Goal: Information Seeking & Learning: Learn about a topic

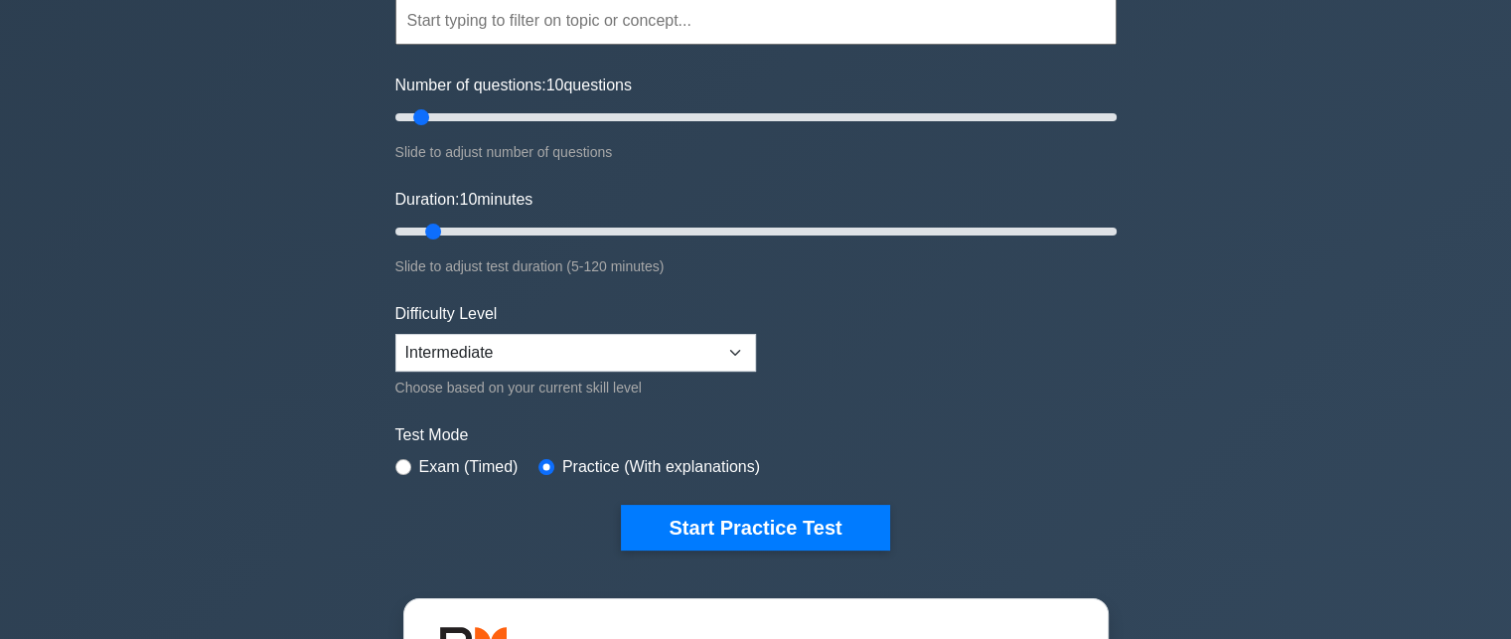
drag, startPoint x: 0, startPoint y: 0, endPoint x: 582, endPoint y: 354, distance: 680.9
click at [582, 354] on select "Beginner Intermediate Expert" at bounding box center [575, 353] width 360 height 38
click at [534, 359] on select "Beginner Intermediate Expert" at bounding box center [575, 353] width 360 height 38
click at [535, 358] on select "Beginner Intermediate Expert" at bounding box center [575, 353] width 360 height 38
select select "expert"
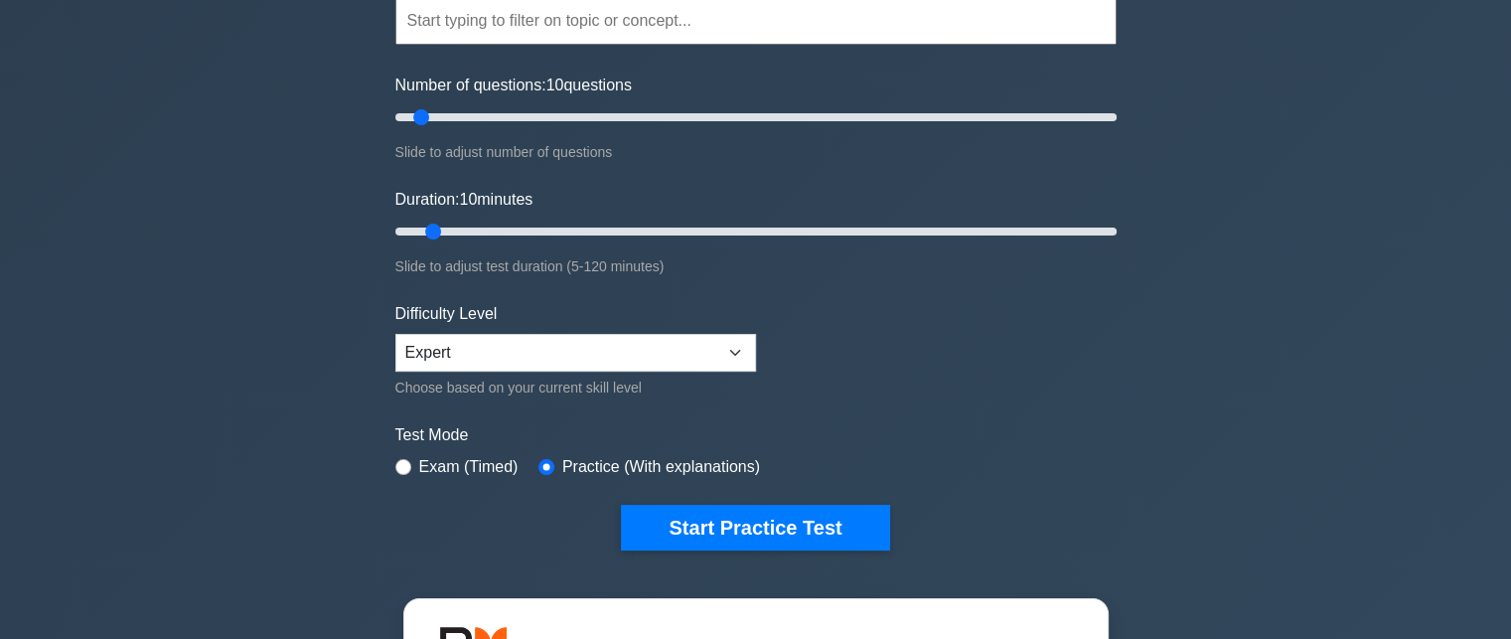
click at [395, 334] on select "Beginner Intermediate Expert" at bounding box center [575, 353] width 360 height 38
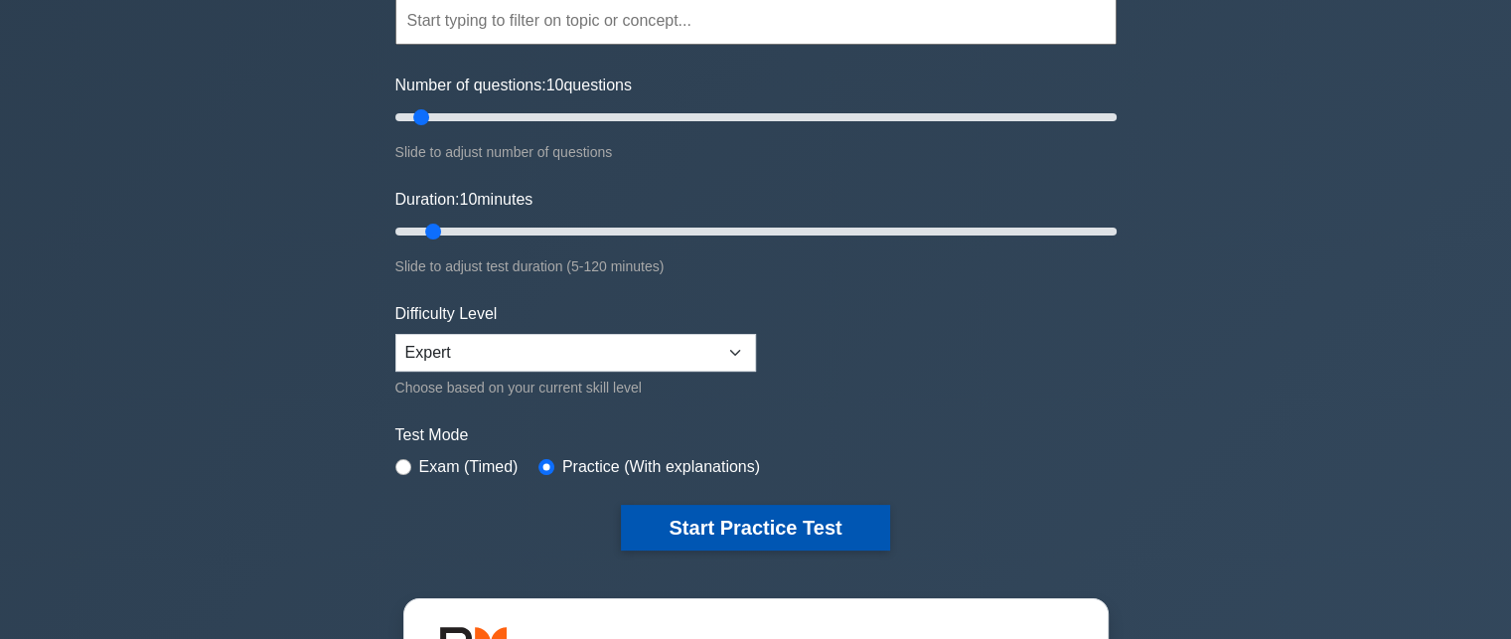
click at [668, 515] on button "Start Practice Test" at bounding box center [755, 528] width 268 height 46
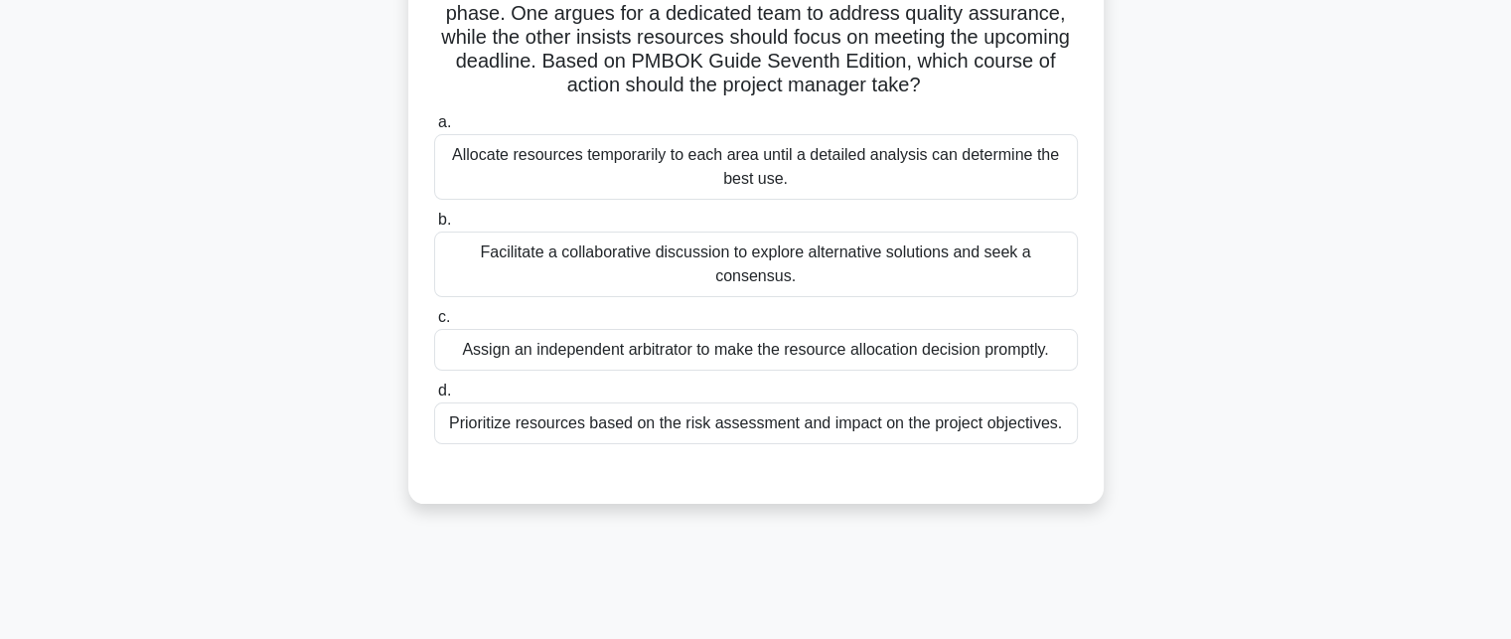
scroll to position [199, 0]
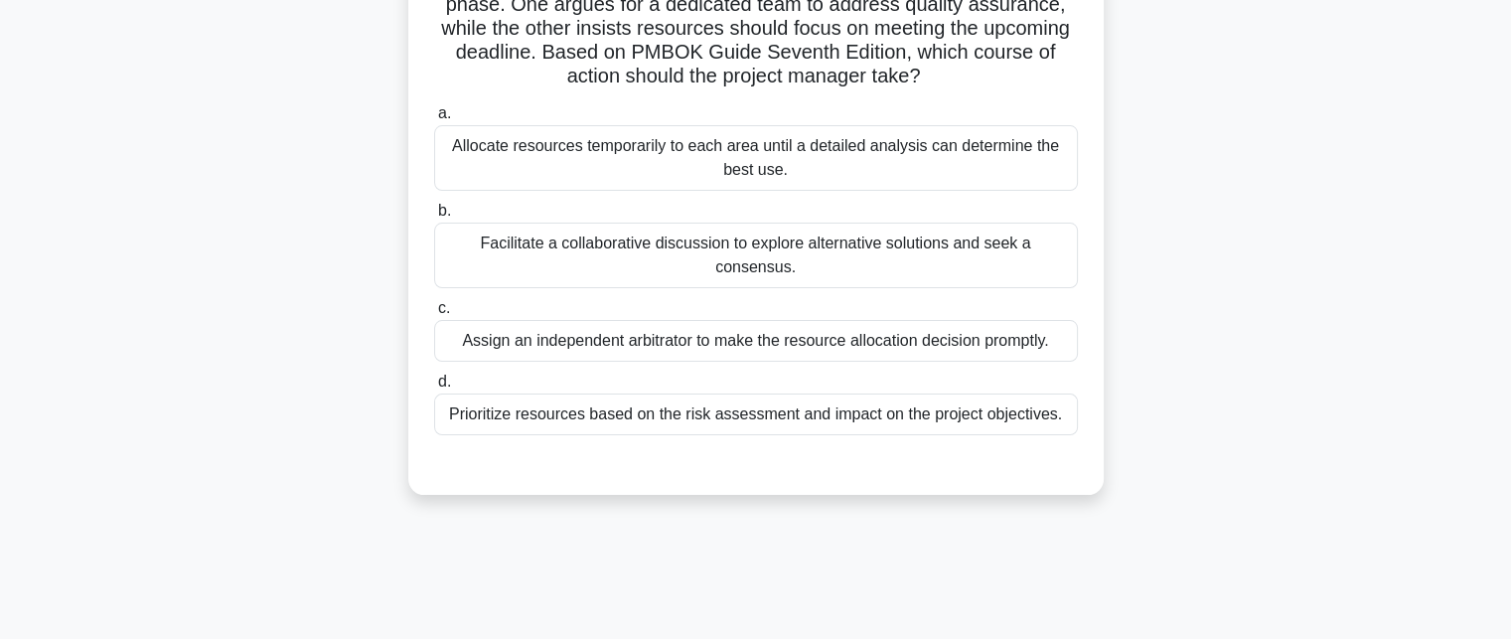
click at [668, 250] on div "Facilitate a collaborative discussion to explore alternative solutions and seek…" at bounding box center [756, 255] width 644 height 66
click at [434, 217] on input "b. Facilitate a collaborative discussion to explore alternative solutions and s…" at bounding box center [434, 211] width 0 height 13
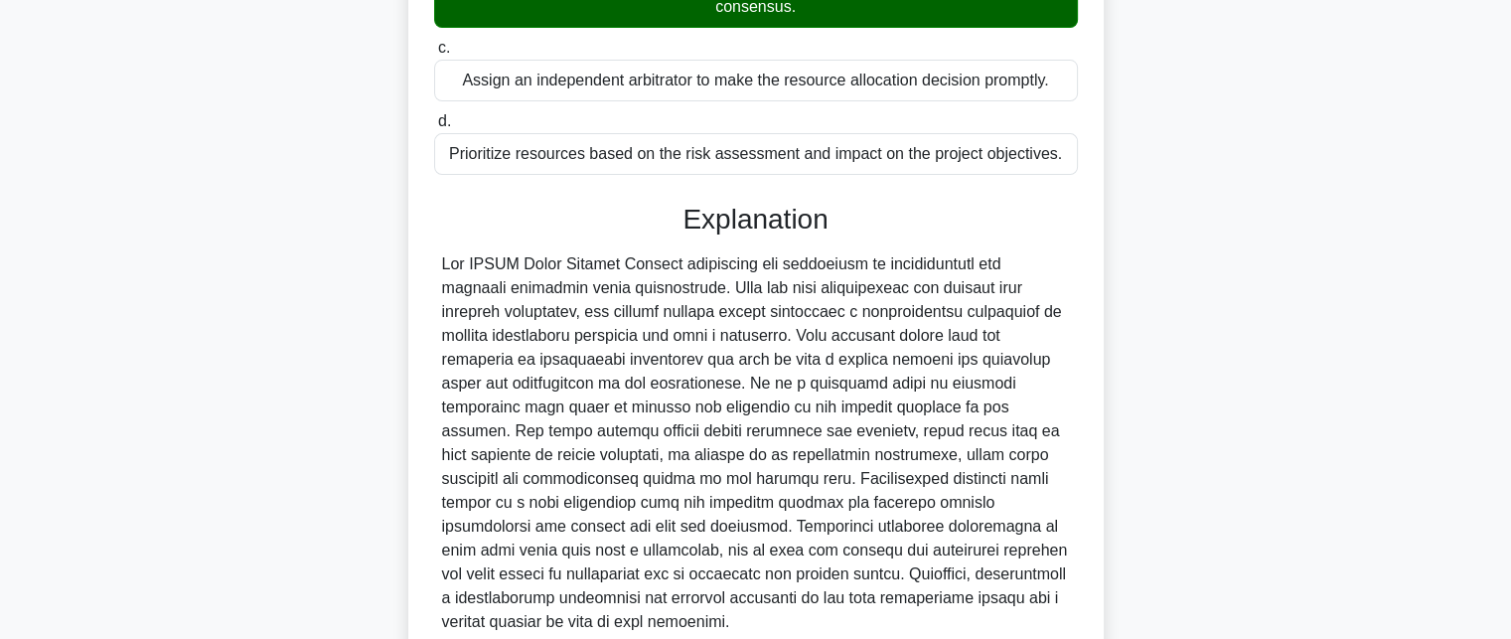
scroll to position [497, 0]
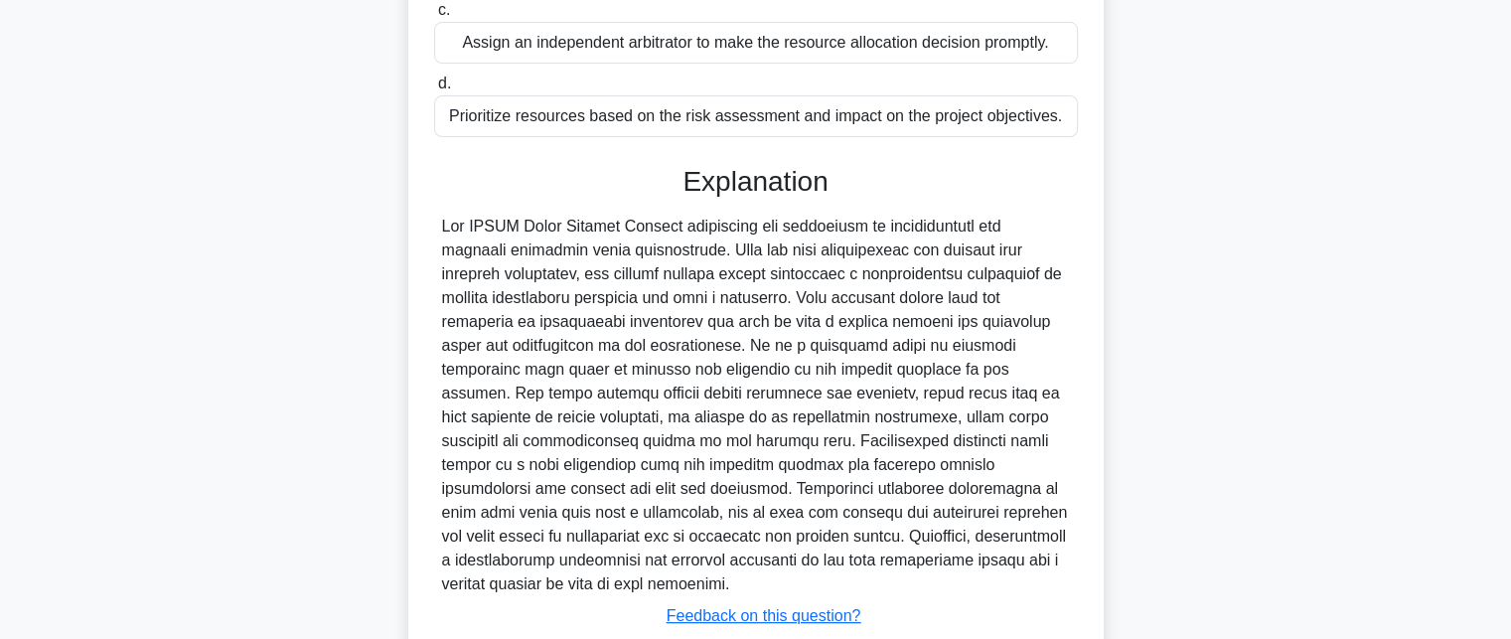
drag, startPoint x: 715, startPoint y: 388, endPoint x: 524, endPoint y: 587, distance: 275.3
click at [524, 587] on div at bounding box center [756, 405] width 628 height 381
click at [556, 600] on div "Explanation Submit feedback Feedback on this question? Next" at bounding box center [756, 432] width 644 height 534
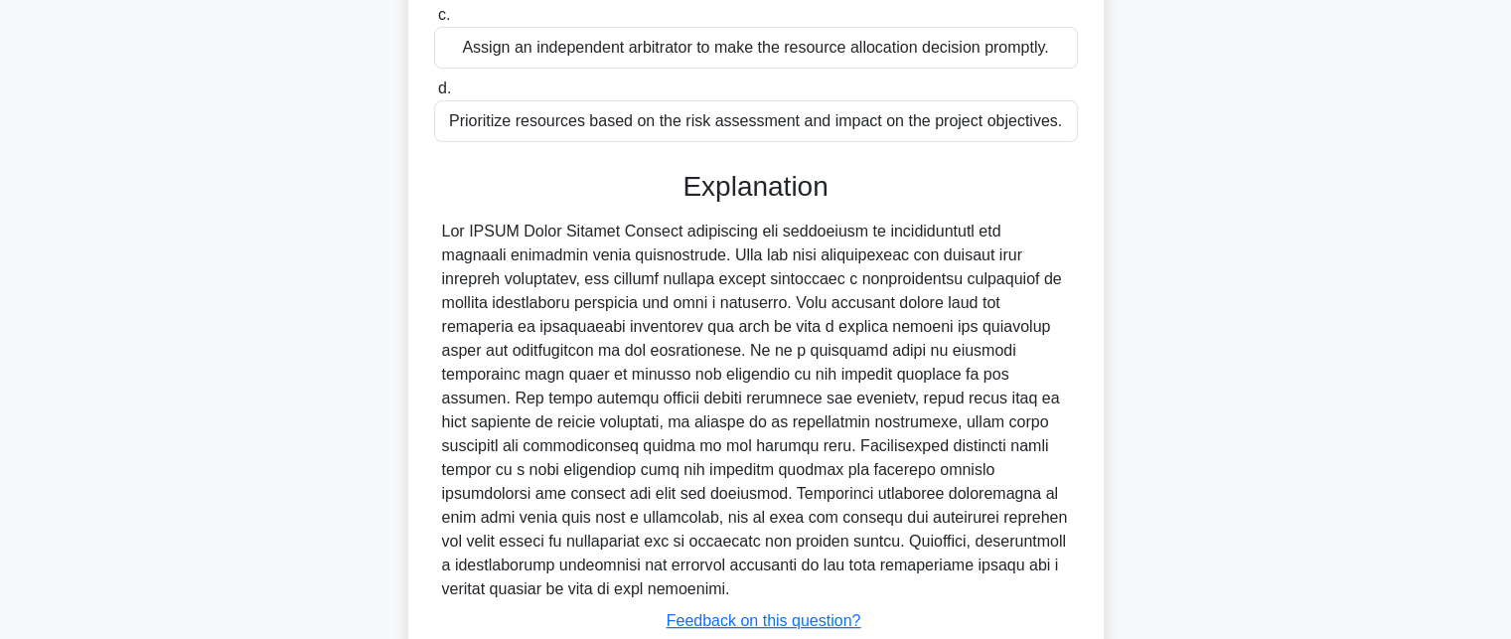
scroll to position [632, 0]
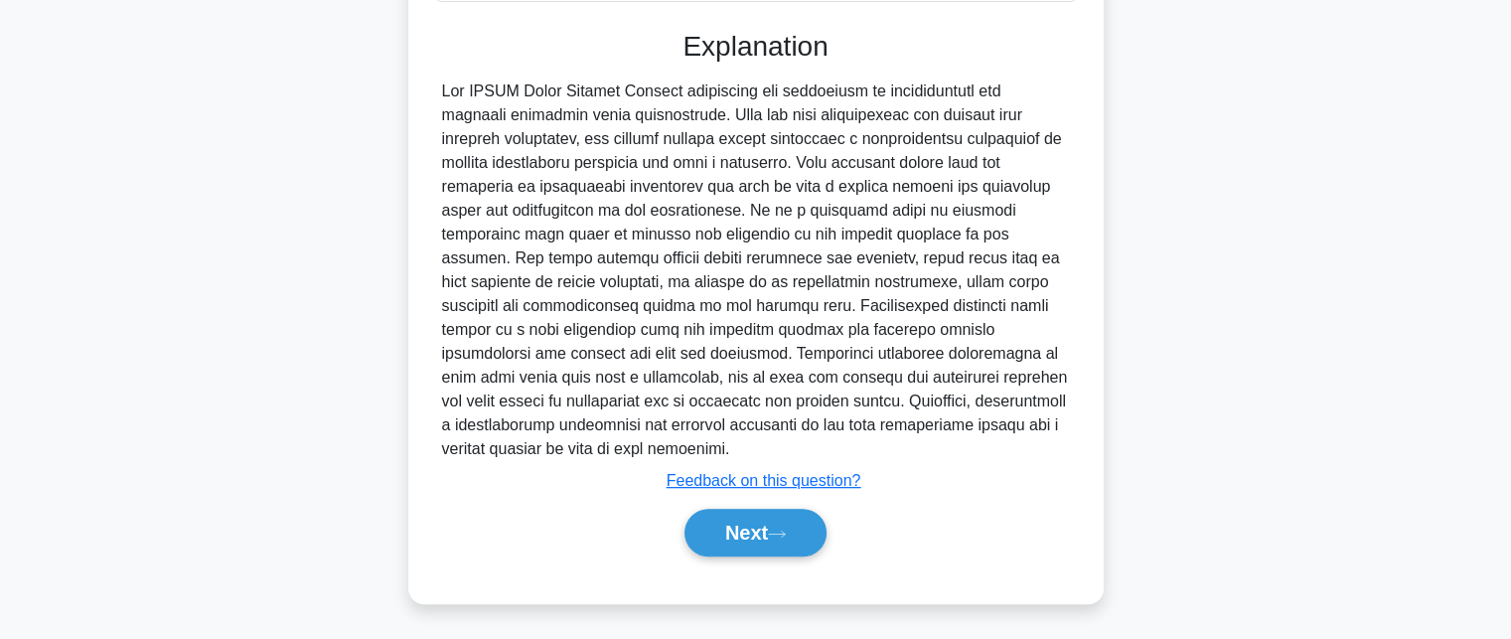
drag, startPoint x: 515, startPoint y: 579, endPoint x: 449, endPoint y: 194, distance: 391.0
click at [449, 194] on div at bounding box center [756, 269] width 628 height 381
click at [714, 533] on button "Next" at bounding box center [755, 532] width 142 height 48
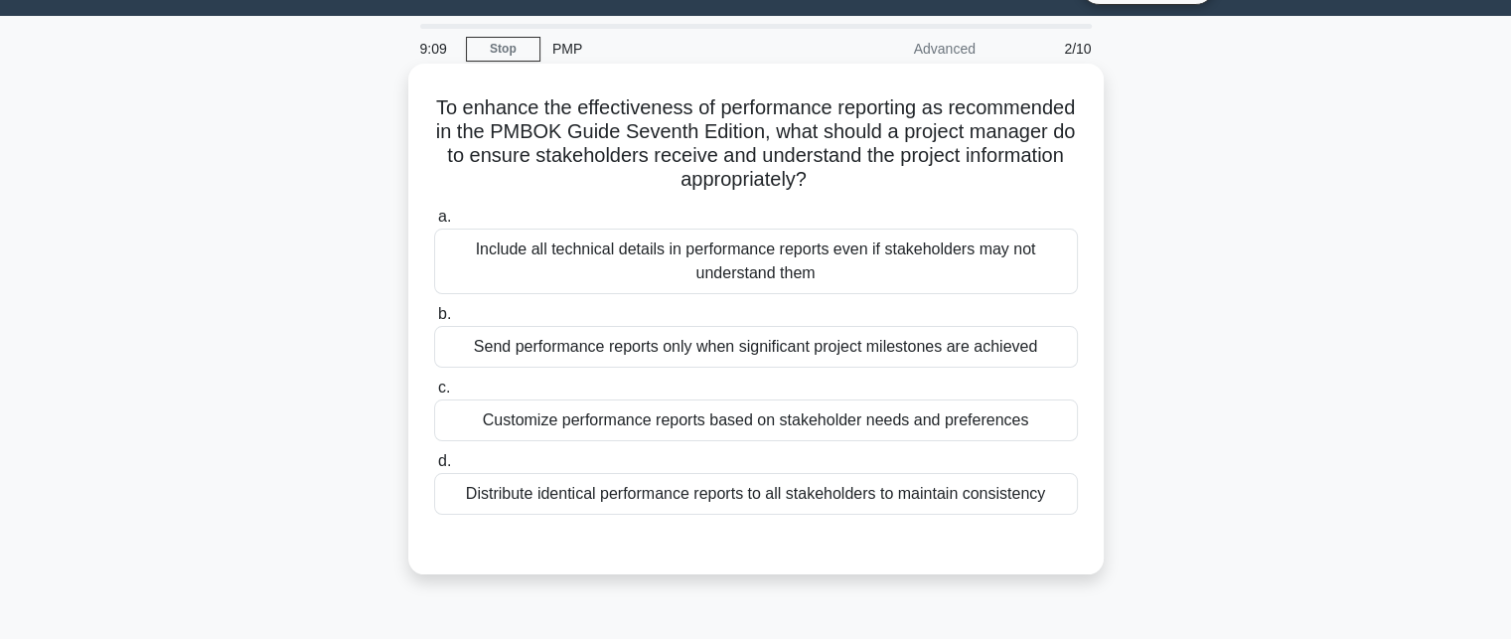
scroll to position [0, 0]
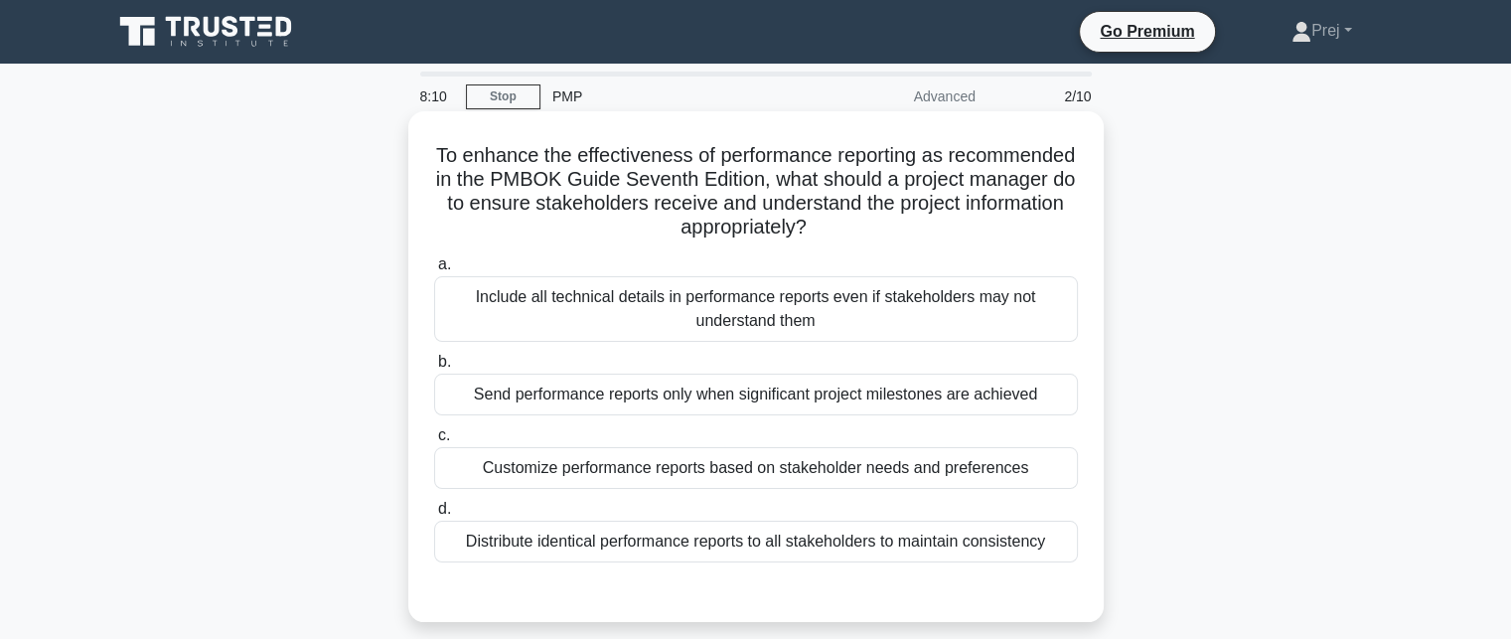
click at [559, 482] on div "Customize performance reports based on stakeholder needs and preferences" at bounding box center [756, 468] width 644 height 42
click at [434, 442] on input "c. Customize performance reports based on stakeholder needs and preferences" at bounding box center [434, 435] width 0 height 13
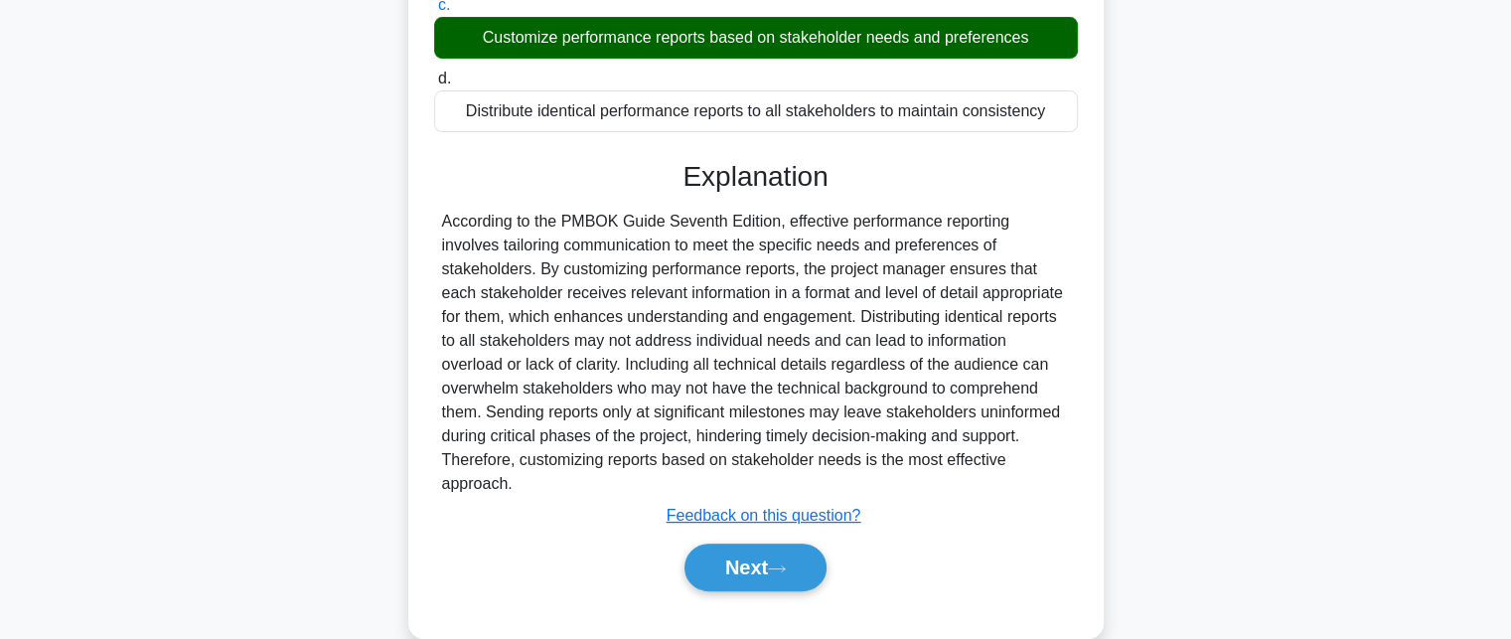
scroll to position [441, 0]
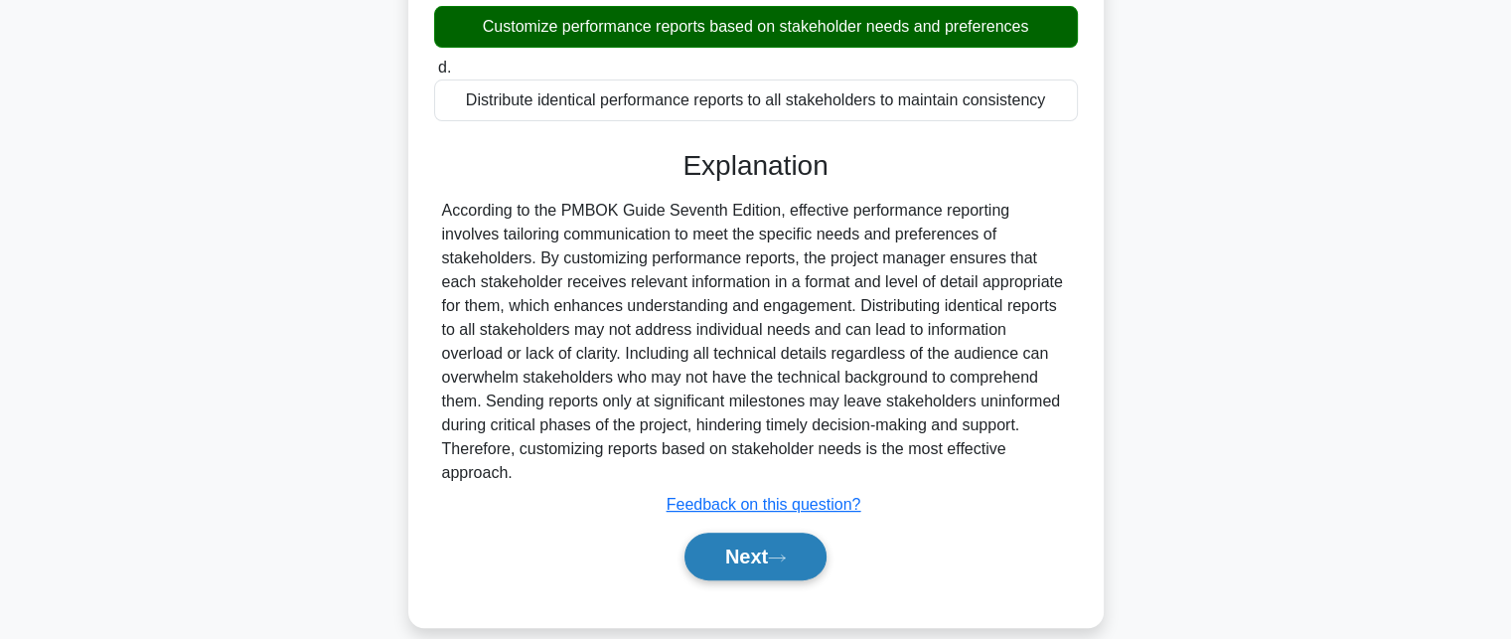
click at [770, 537] on button "Next" at bounding box center [755, 556] width 142 height 48
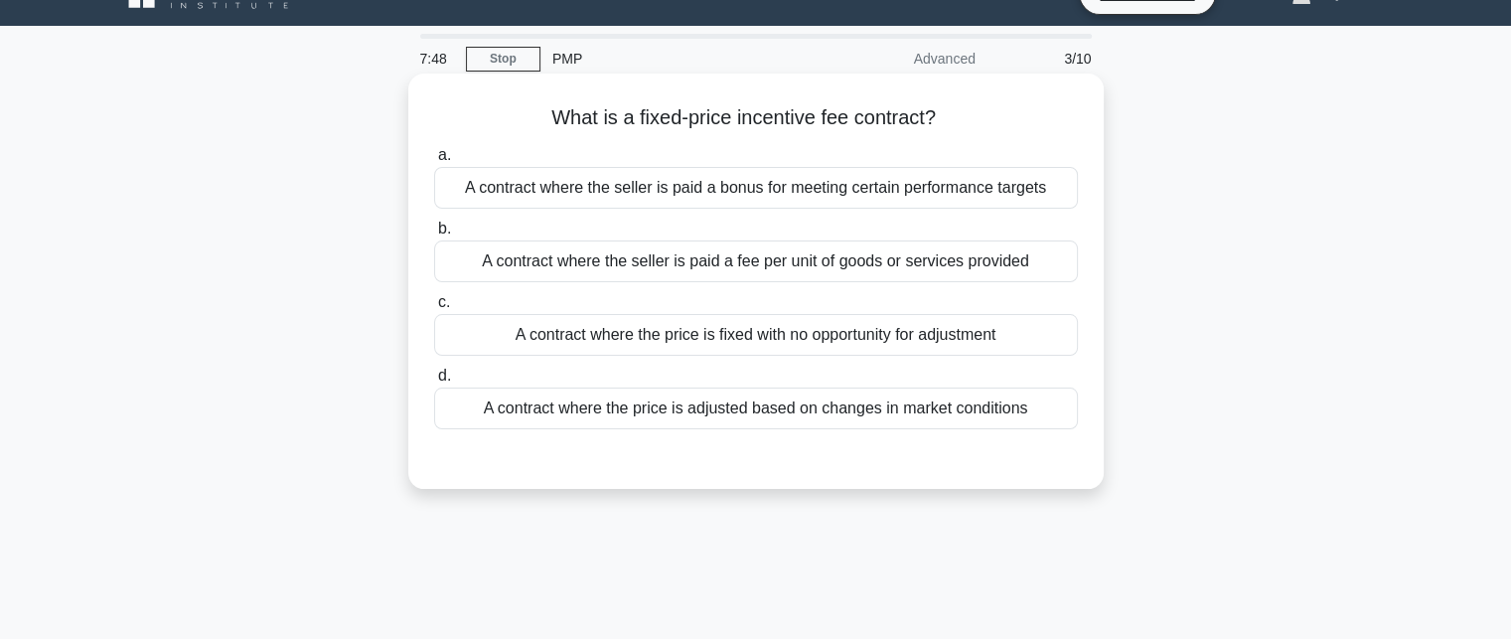
scroll to position [0, 0]
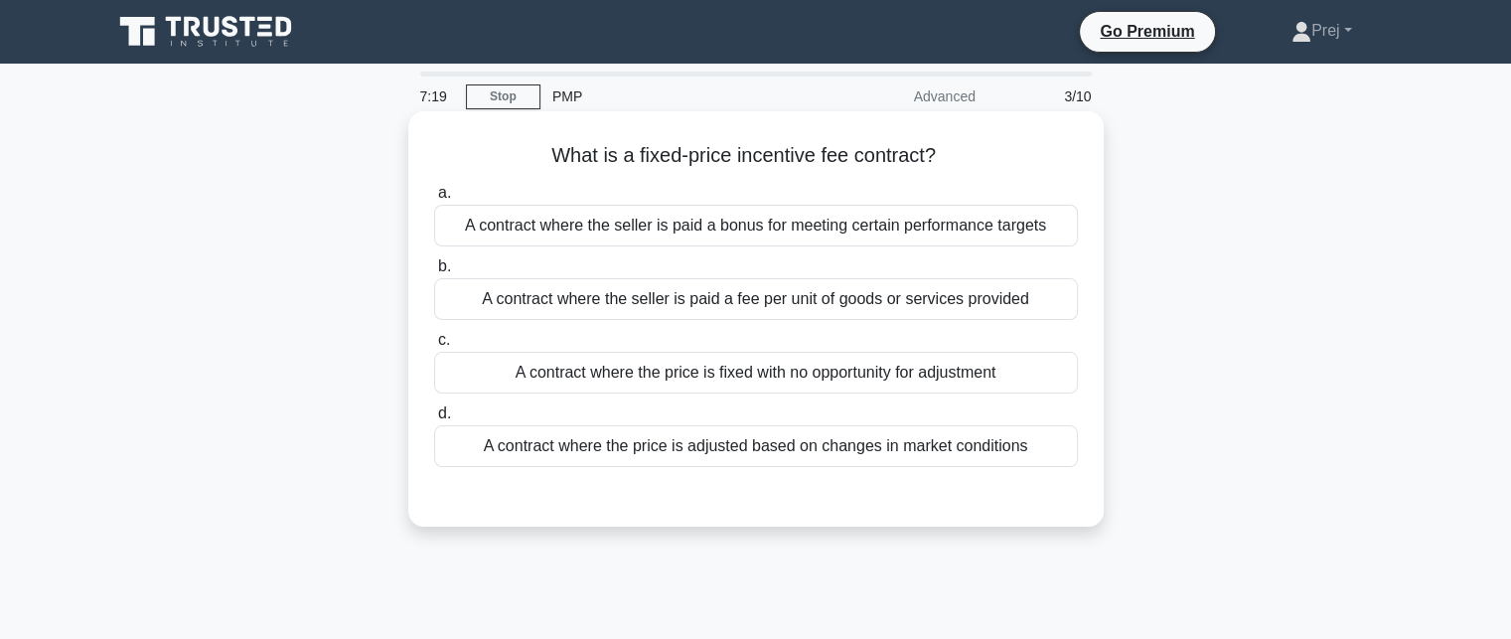
click at [767, 309] on div "A contract where the seller is paid a fee per unit of goods or services provided" at bounding box center [756, 299] width 644 height 42
click at [434, 273] on input "b. A contract where the seller is paid a fee per unit of goods or services prov…" at bounding box center [434, 266] width 0 height 13
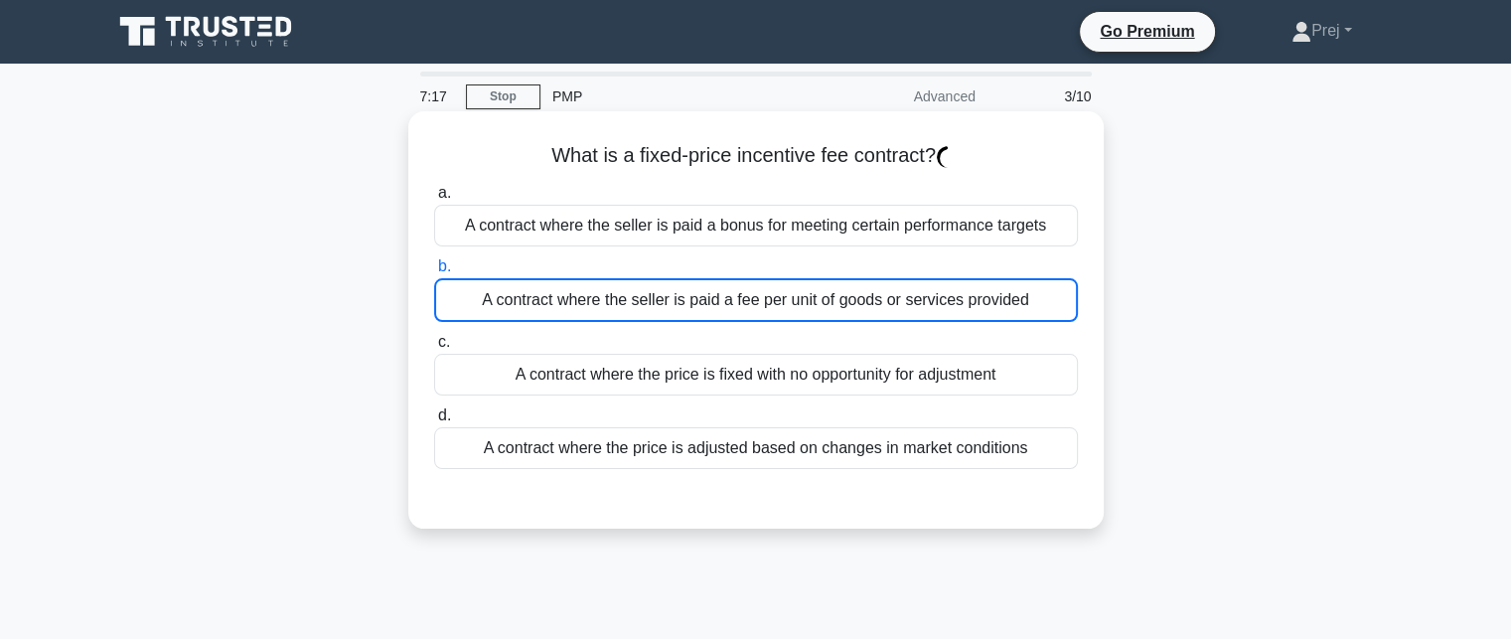
click at [701, 466] on div "A contract where the price is adjusted based on changes in market conditions" at bounding box center [756, 448] width 644 height 42
click at [434, 422] on input "d. A contract where the price is adjusted based on changes in market conditions" at bounding box center [434, 415] width 0 height 13
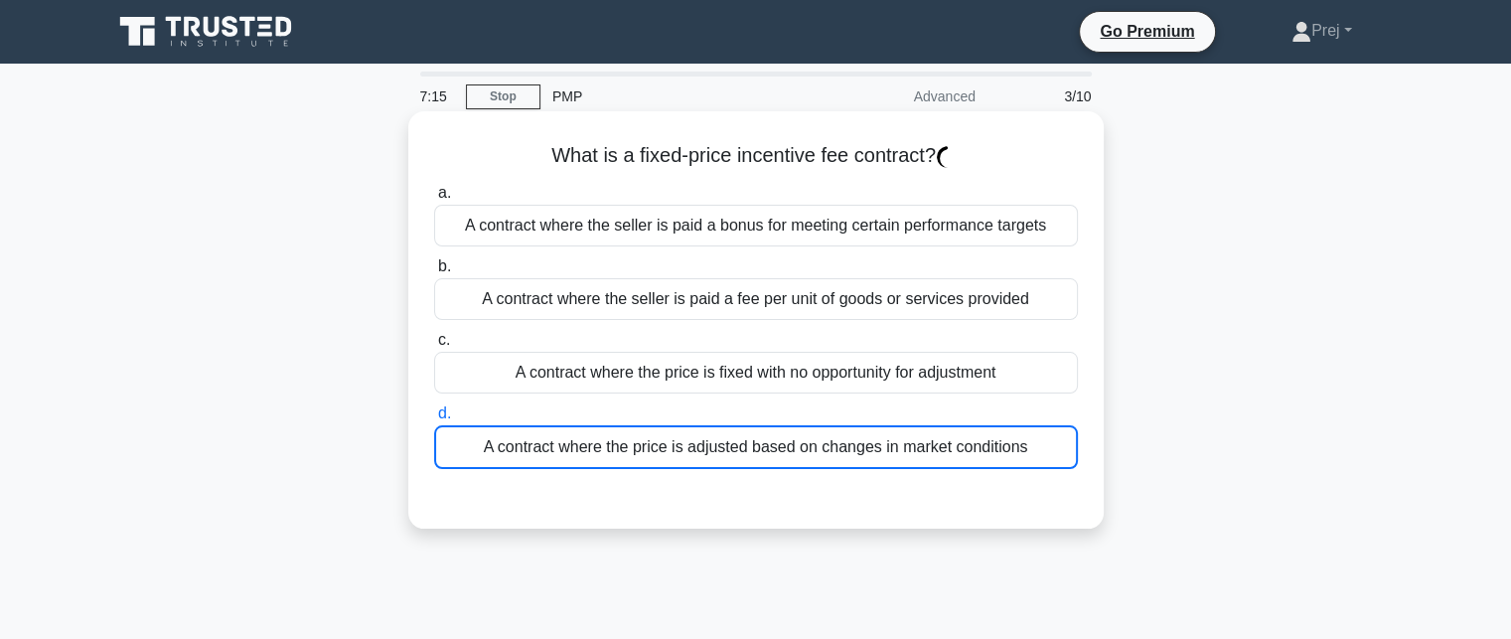
click at [736, 365] on div "A contract where the price is fixed with no opportunity for adjustment" at bounding box center [756, 373] width 644 height 42
click at [434, 347] on input "c. A contract where the price is fixed with no opportunity for adjustment" at bounding box center [434, 340] width 0 height 13
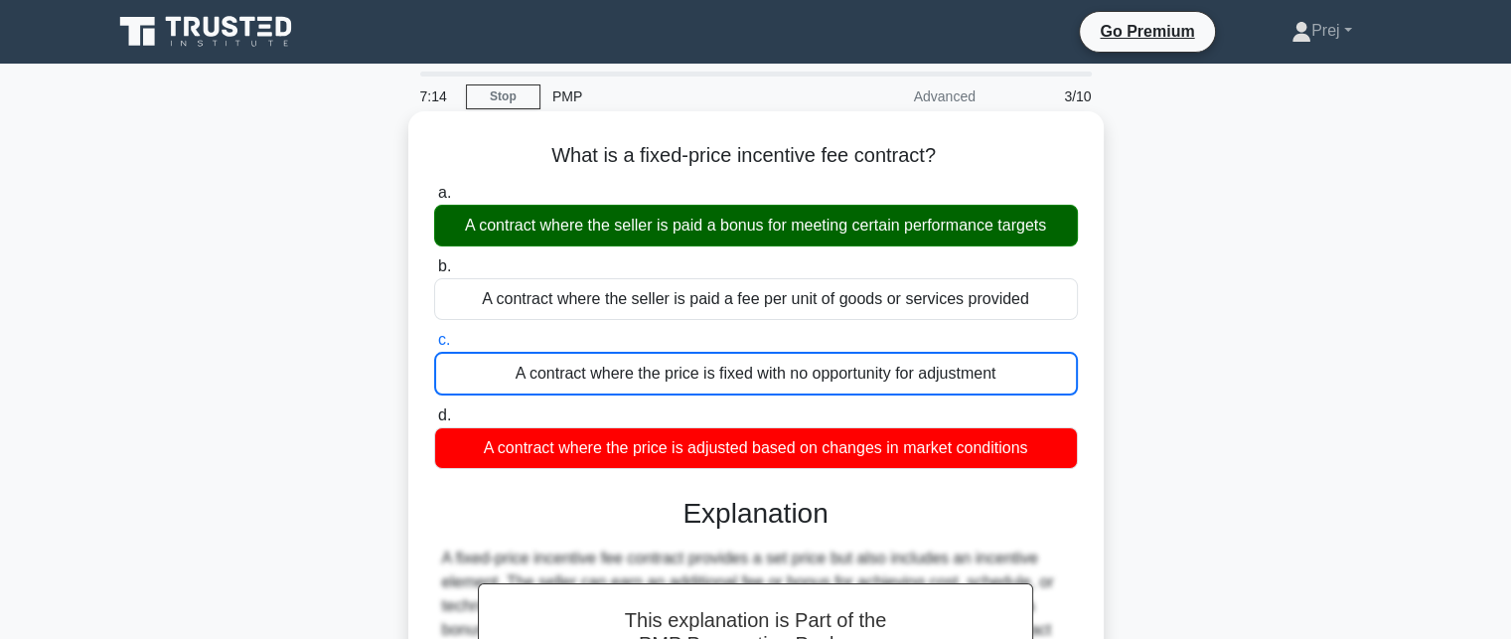
click at [727, 231] on div "A contract where the seller is paid a bonus for meeting certain performance tar…" at bounding box center [756, 226] width 644 height 42
click at [434, 200] on input "a. A contract where the seller is paid a bonus for meeting certain performance …" at bounding box center [434, 193] width 0 height 13
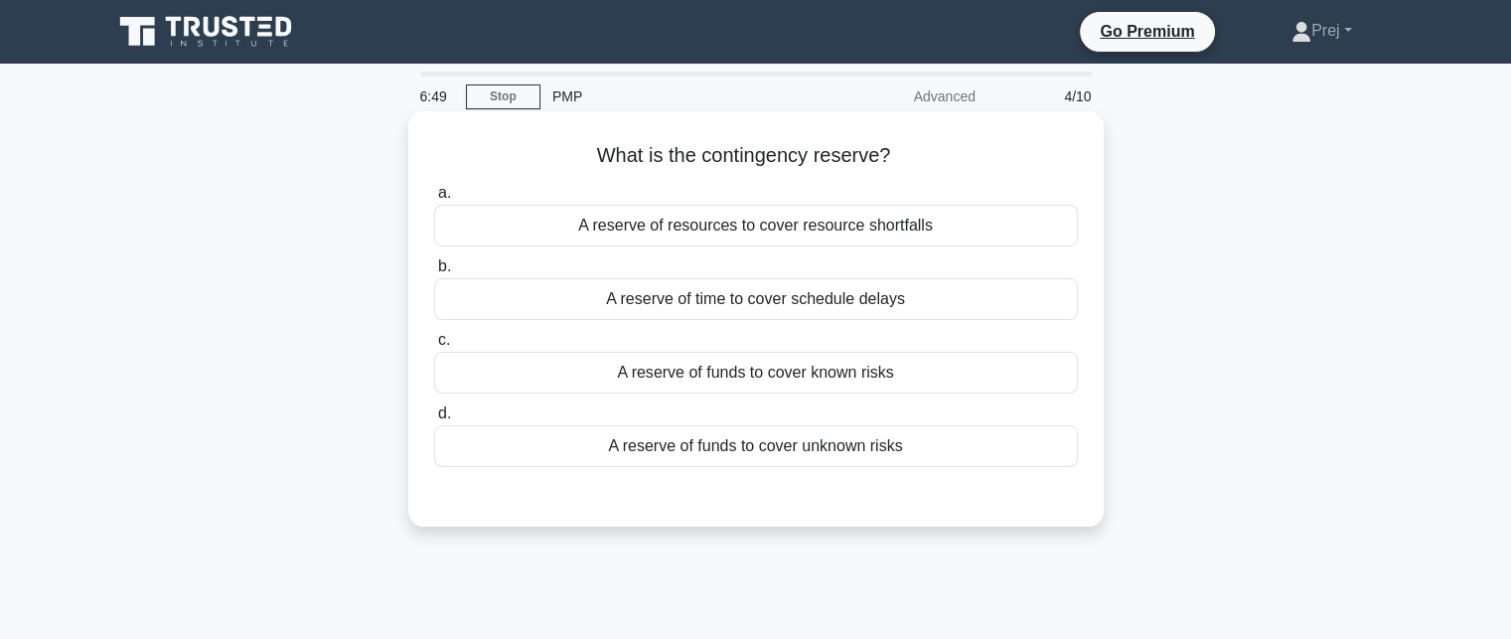
click at [935, 374] on div "A reserve of funds to cover known risks" at bounding box center [756, 373] width 644 height 42
click at [434, 347] on input "c. A reserve of funds to cover known risks" at bounding box center [434, 340] width 0 height 13
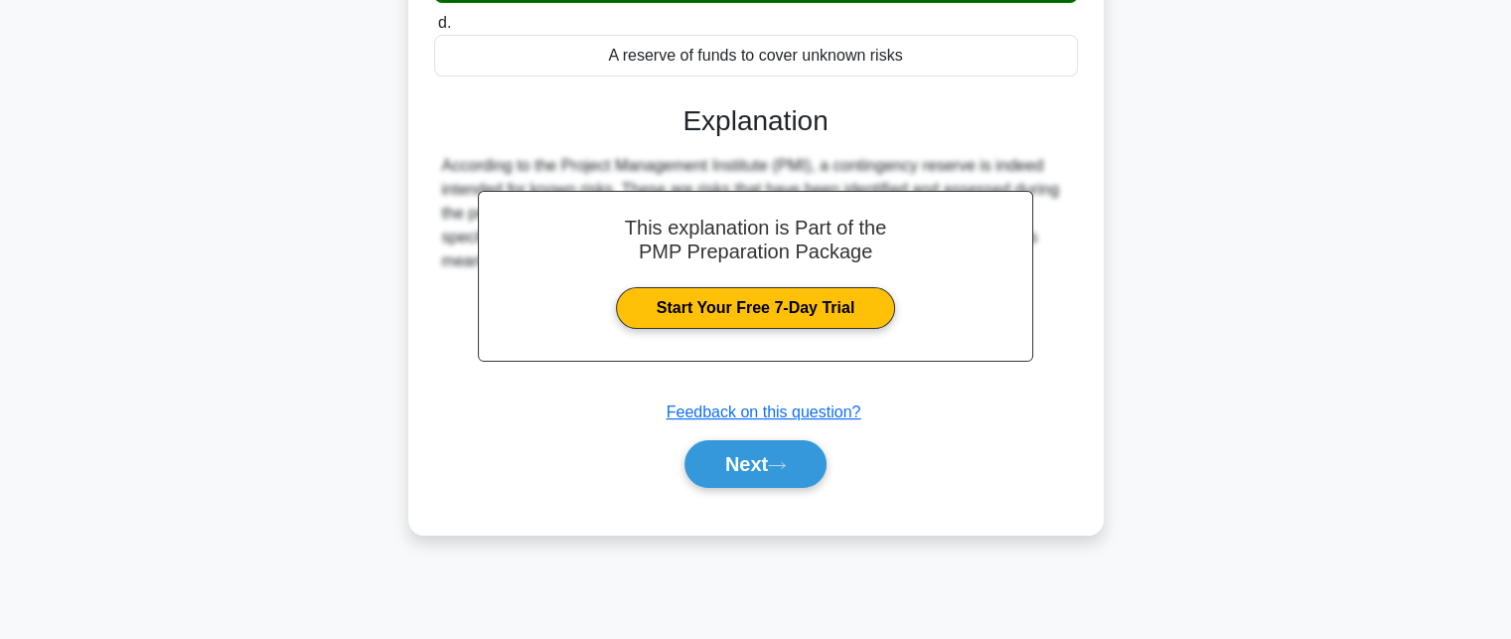
scroll to position [397, 0]
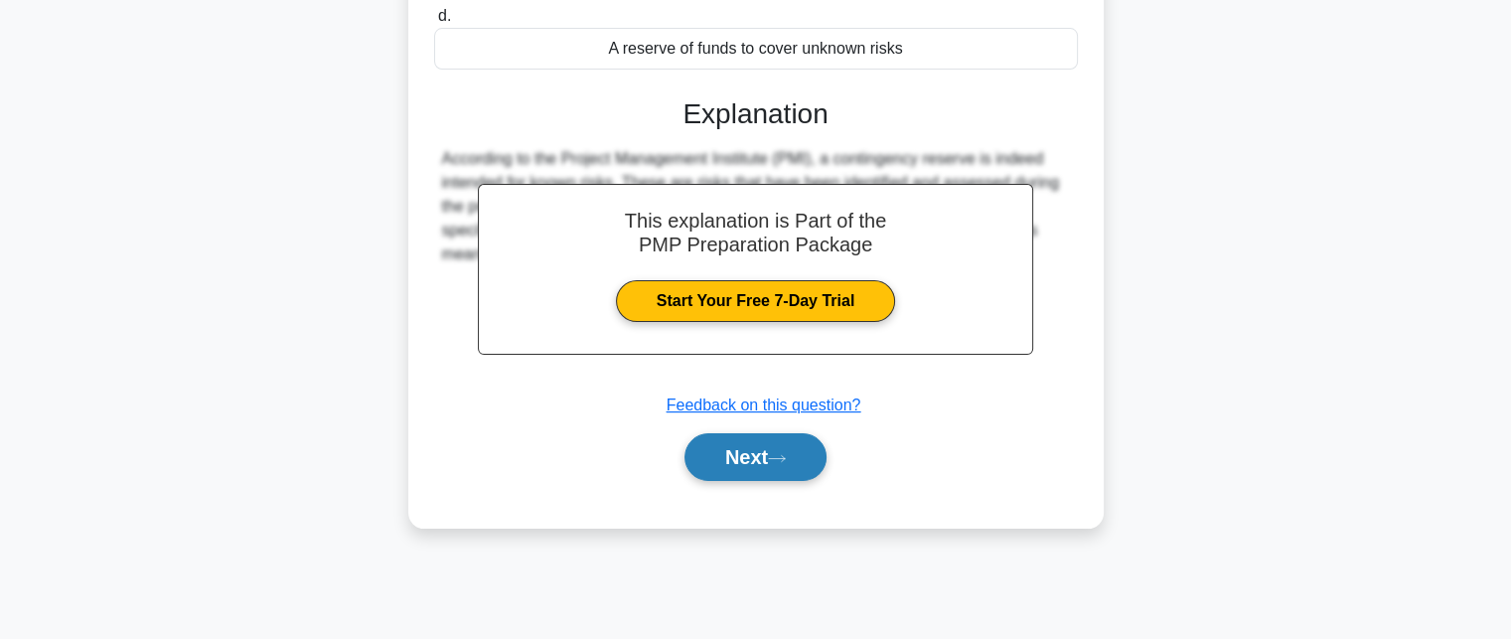
click at [806, 442] on button "Next" at bounding box center [755, 457] width 142 height 48
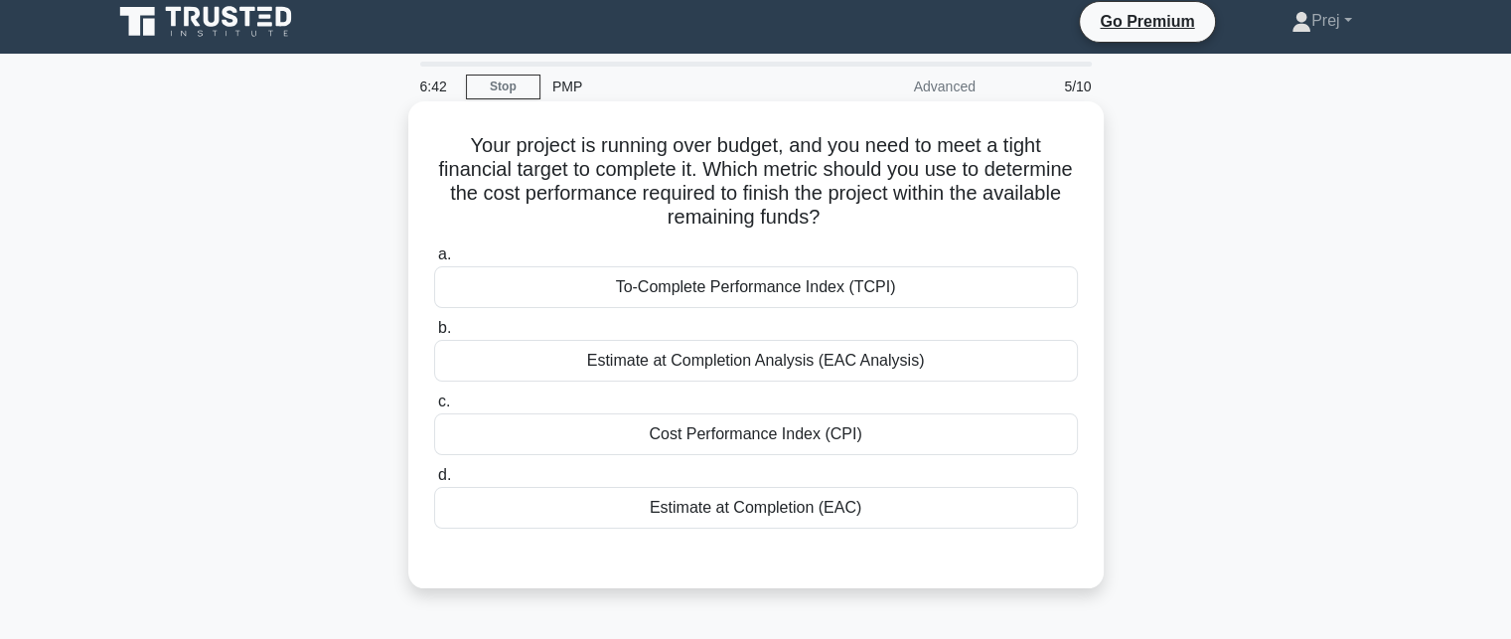
scroll to position [0, 0]
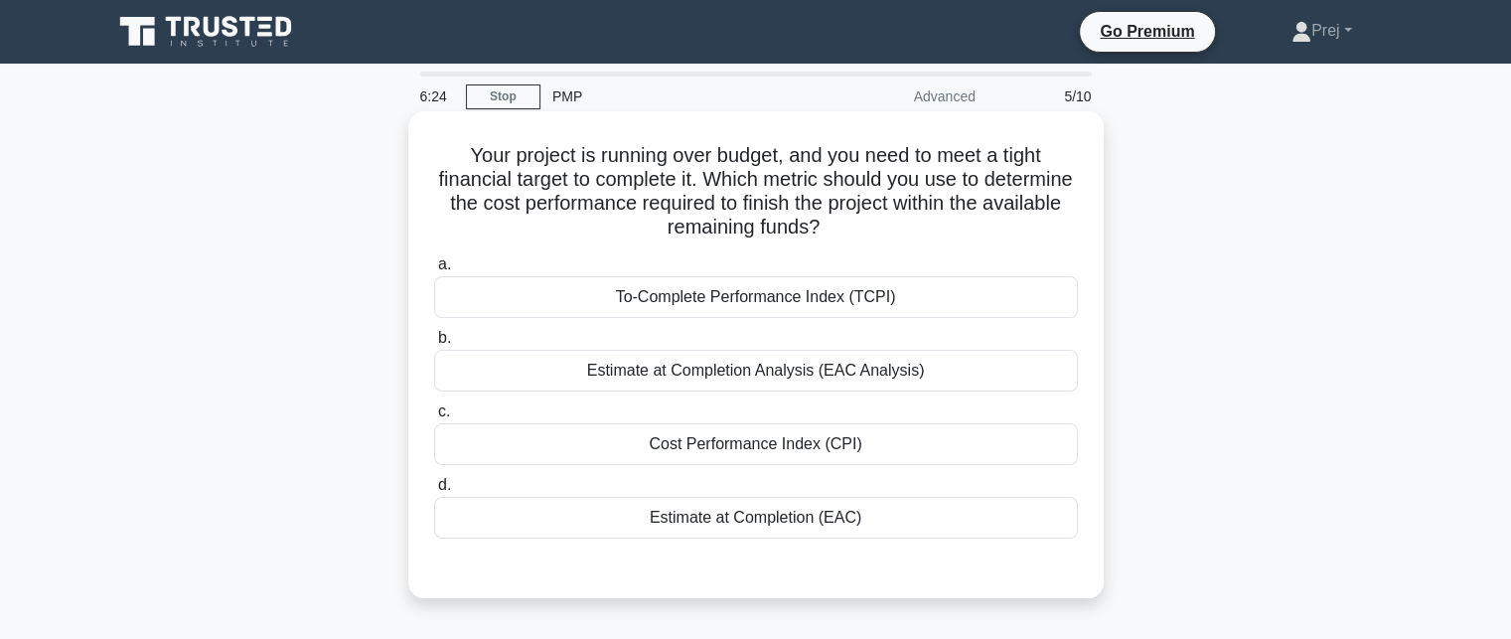
click at [912, 385] on div "Estimate at Completion Analysis (EAC Analysis)" at bounding box center [756, 371] width 644 height 42
click at [434, 345] on input "b. Estimate at Completion Analysis (EAC Analysis)" at bounding box center [434, 338] width 0 height 13
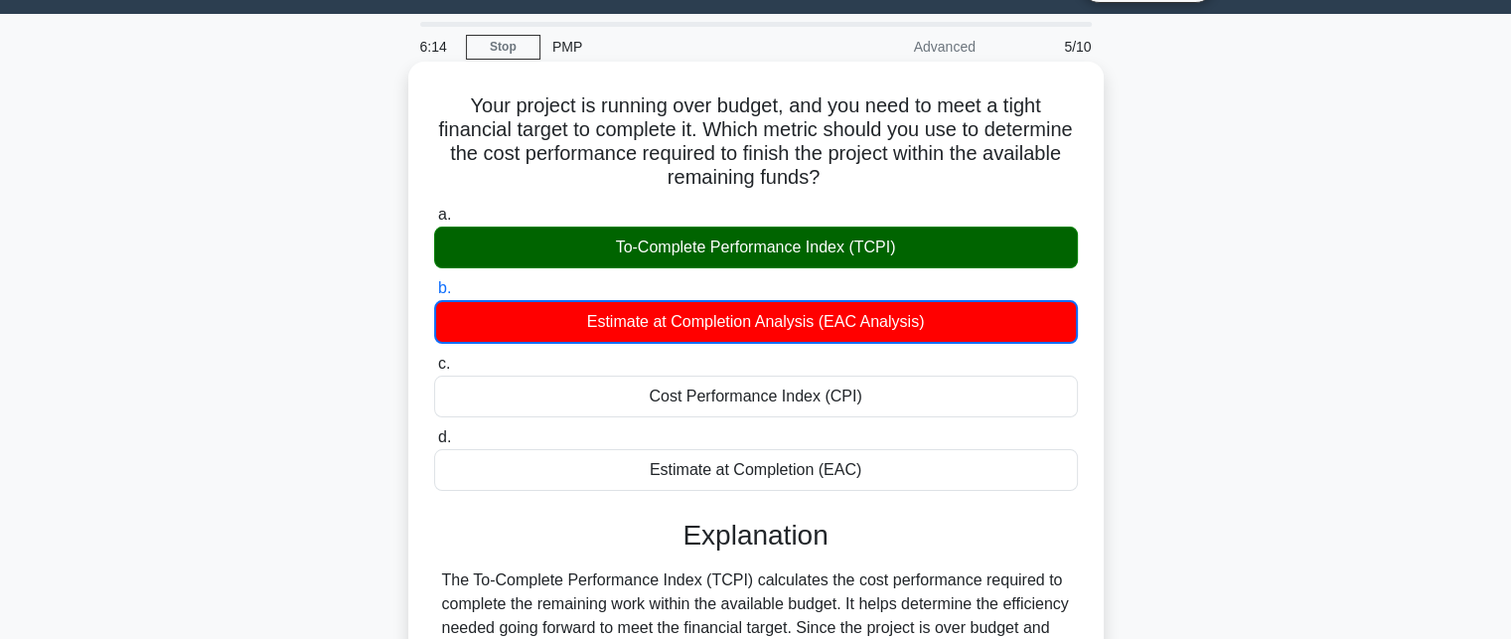
scroll to position [199, 0]
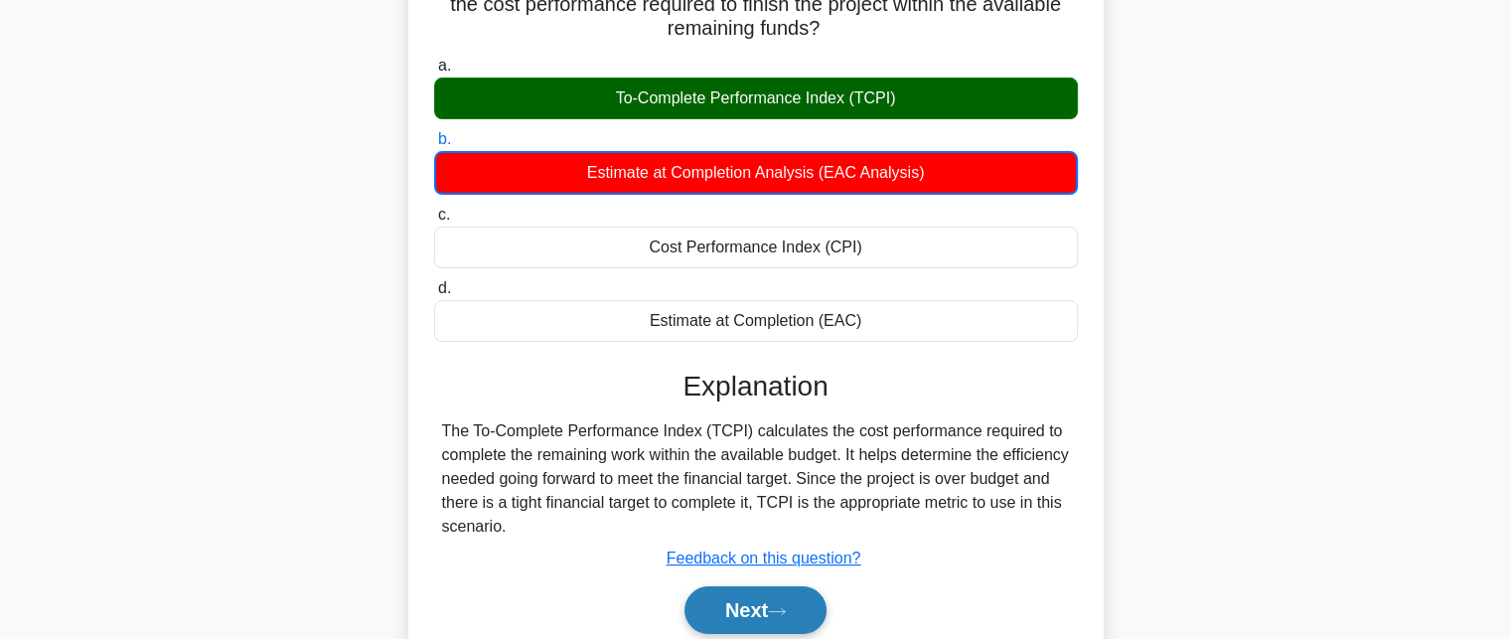
click at [722, 599] on button "Next" at bounding box center [755, 610] width 142 height 48
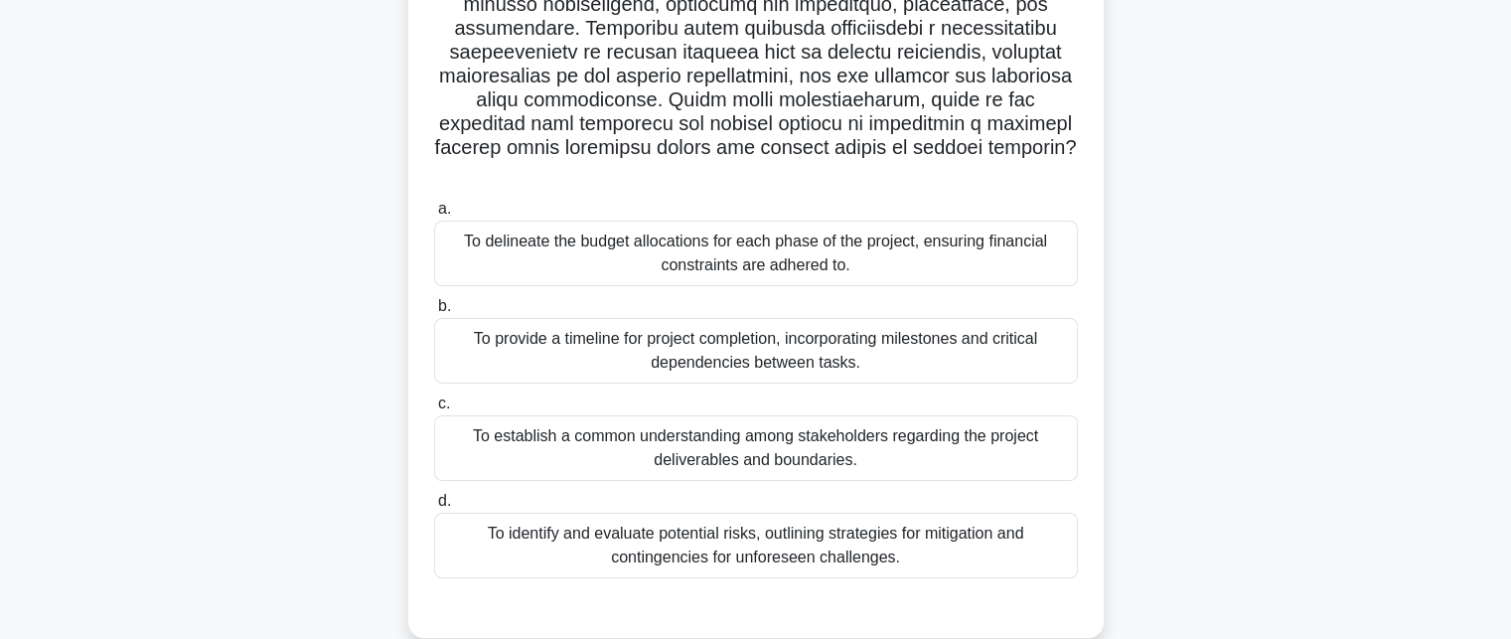
scroll to position [397, 0]
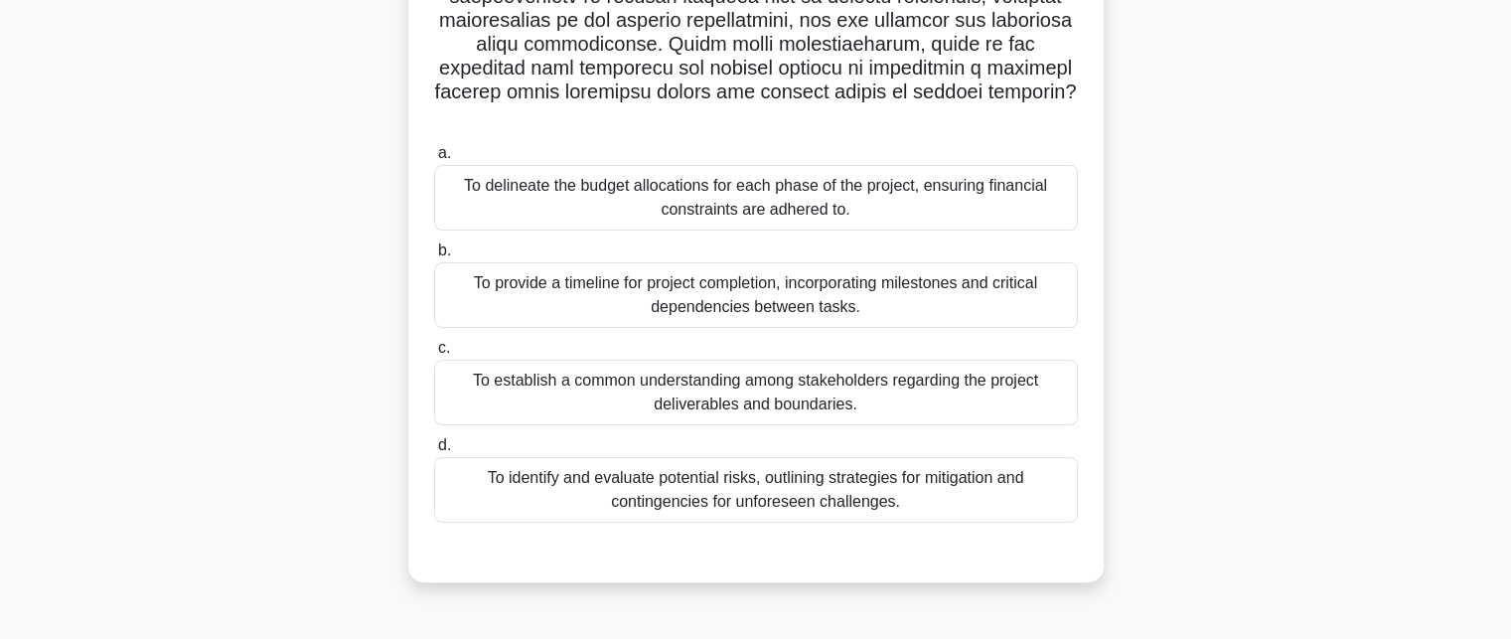
click at [782, 379] on div "To establish a common understanding among stakeholders regarding the project de…" at bounding box center [756, 393] width 644 height 66
click at [434, 355] on input "c. To establish a common understanding among stakeholders regarding the project…" at bounding box center [434, 348] width 0 height 13
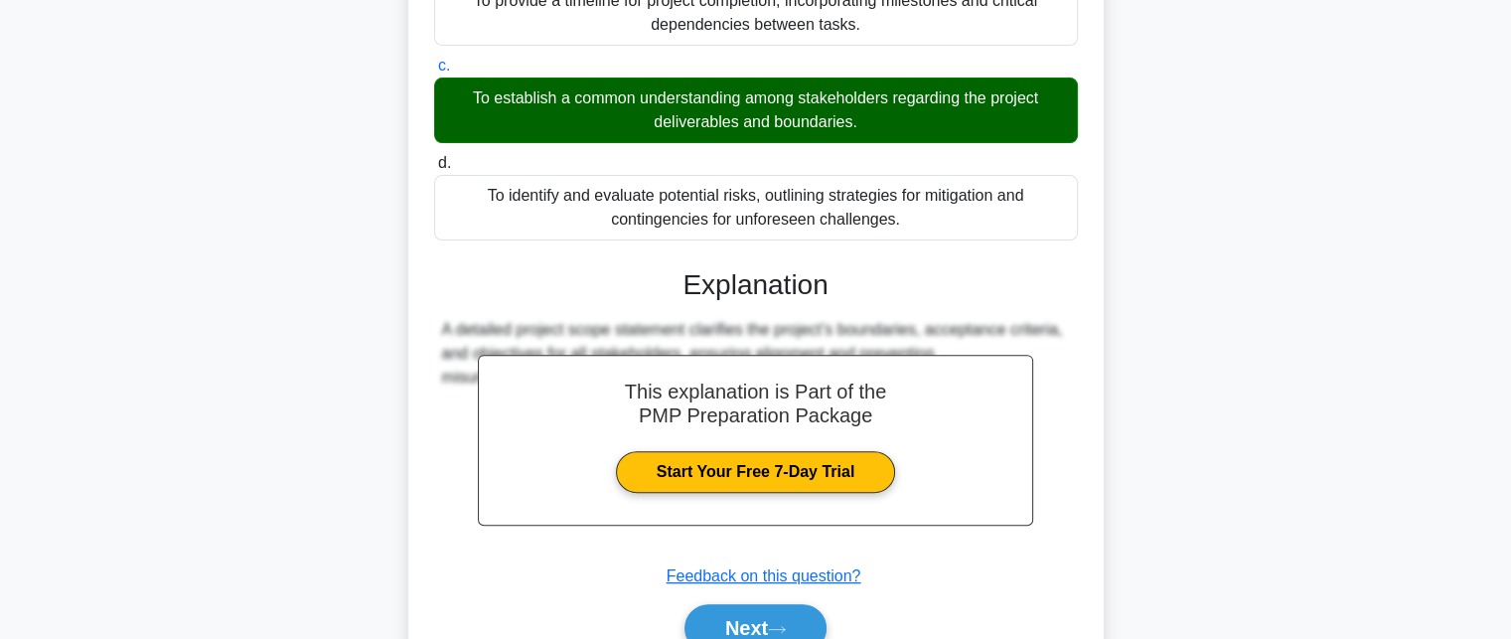
scroll to position [695, 0]
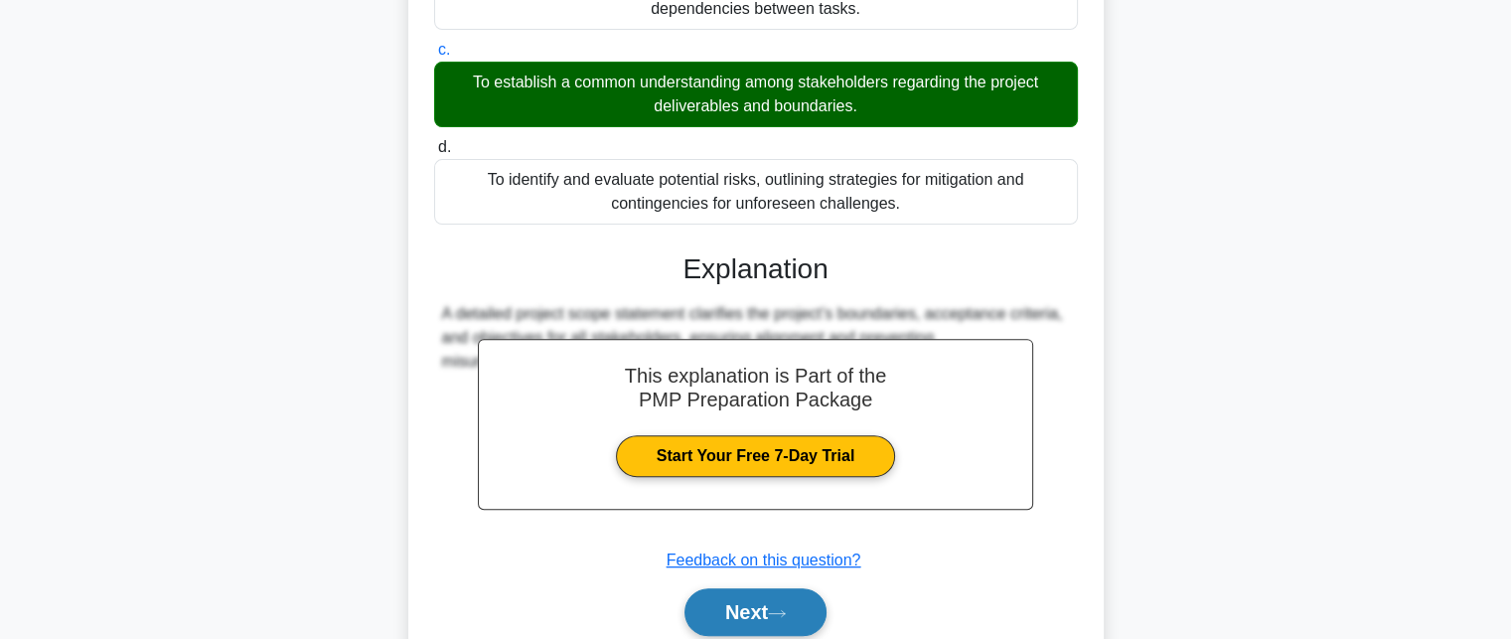
click at [759, 588] on button "Next" at bounding box center [755, 612] width 142 height 48
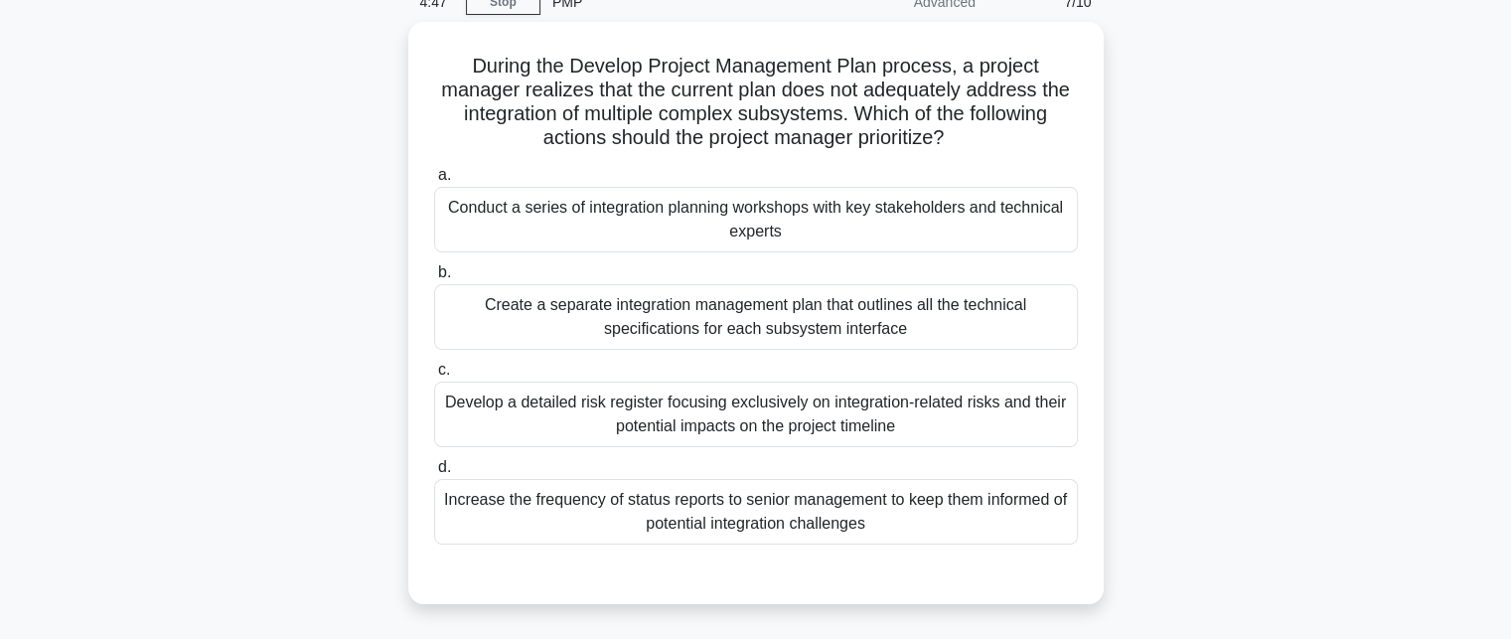
scroll to position [37, 0]
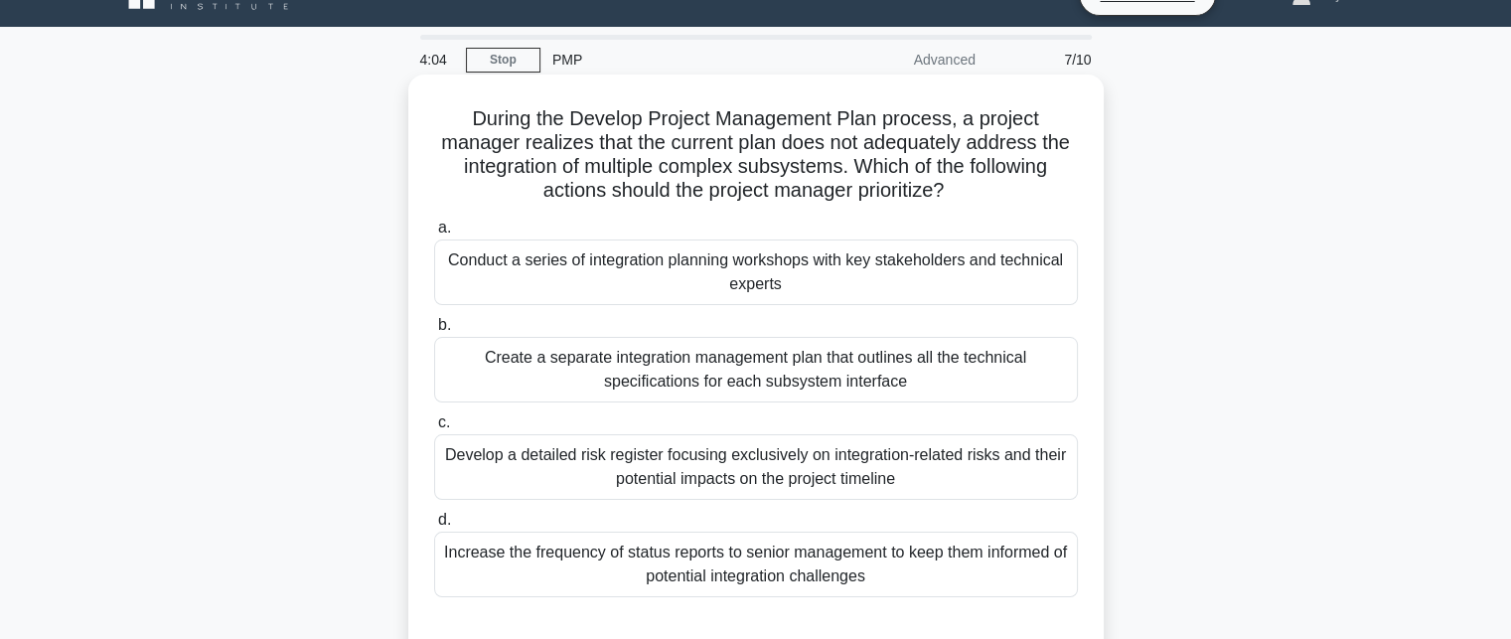
click at [864, 354] on div "Create a separate integration management plan that outlines all the technical s…" at bounding box center [756, 370] width 644 height 66
click at [434, 332] on input "b. Create a separate integration management plan that outlines all the technica…" at bounding box center [434, 325] width 0 height 13
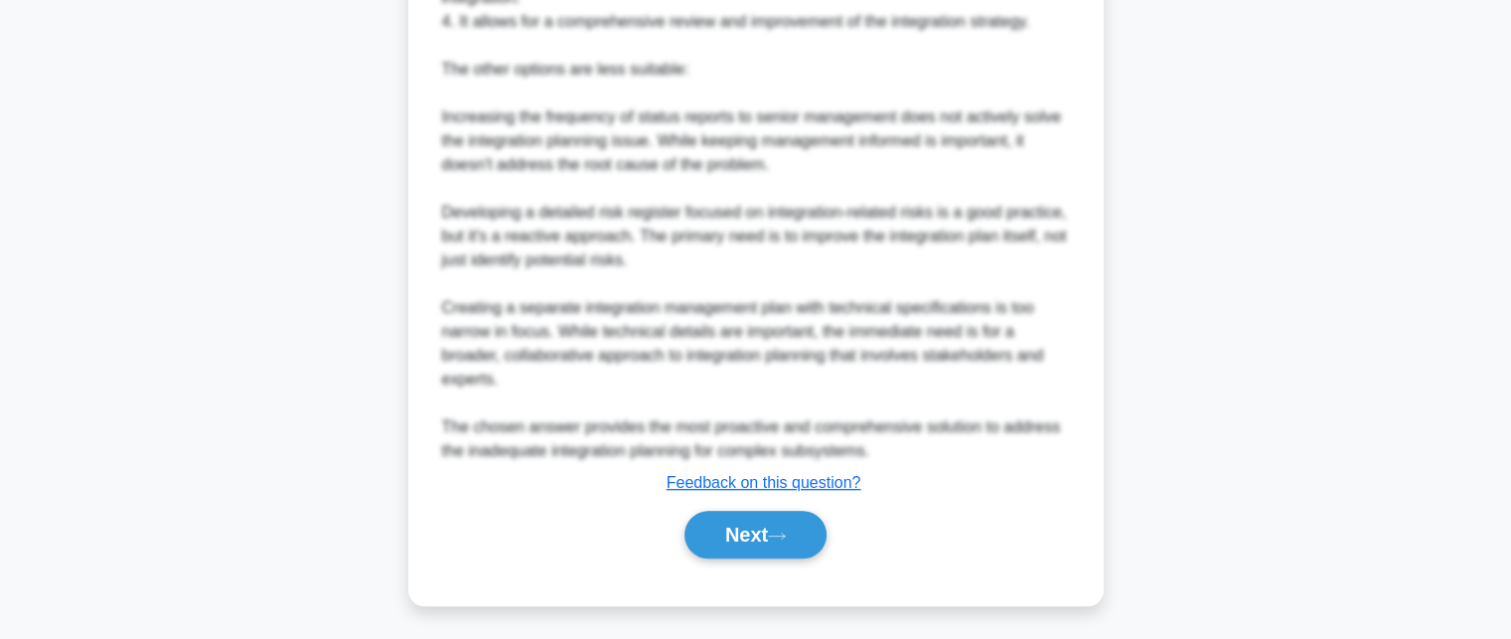
scroll to position [943, 0]
click at [736, 542] on button "Next" at bounding box center [755, 532] width 142 height 48
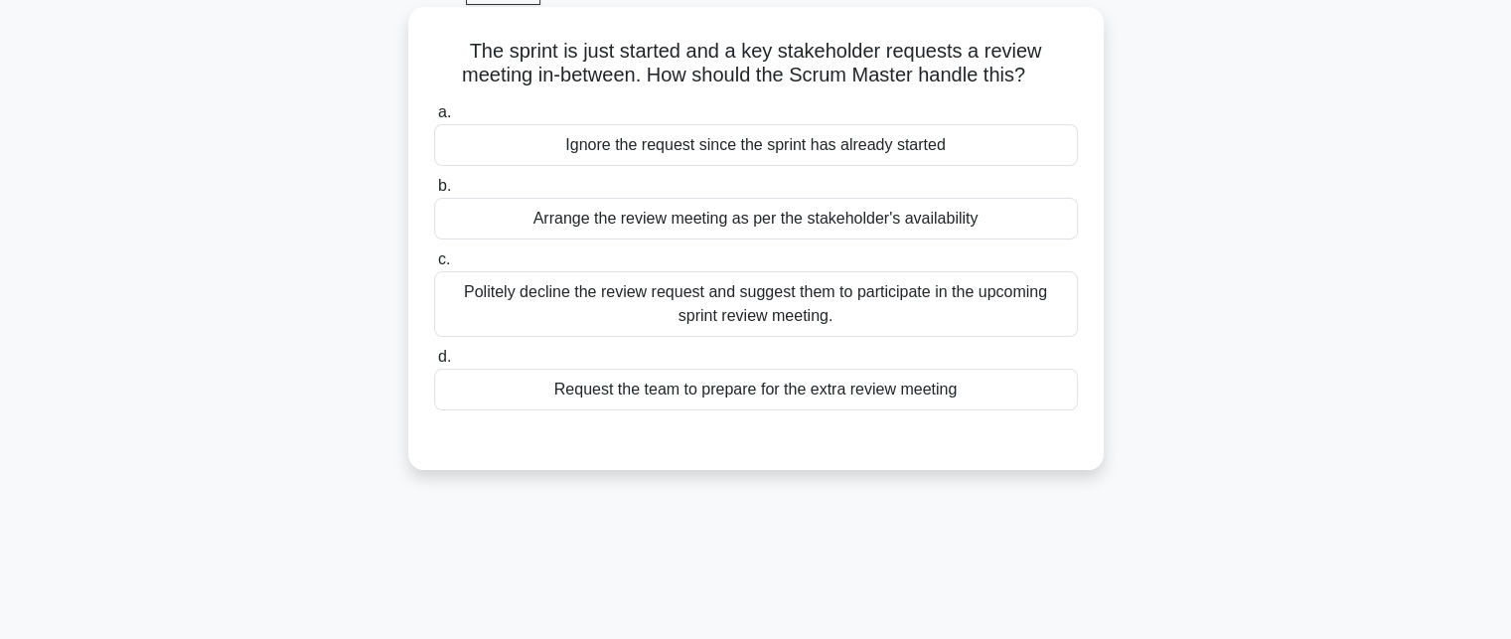
scroll to position [0, 0]
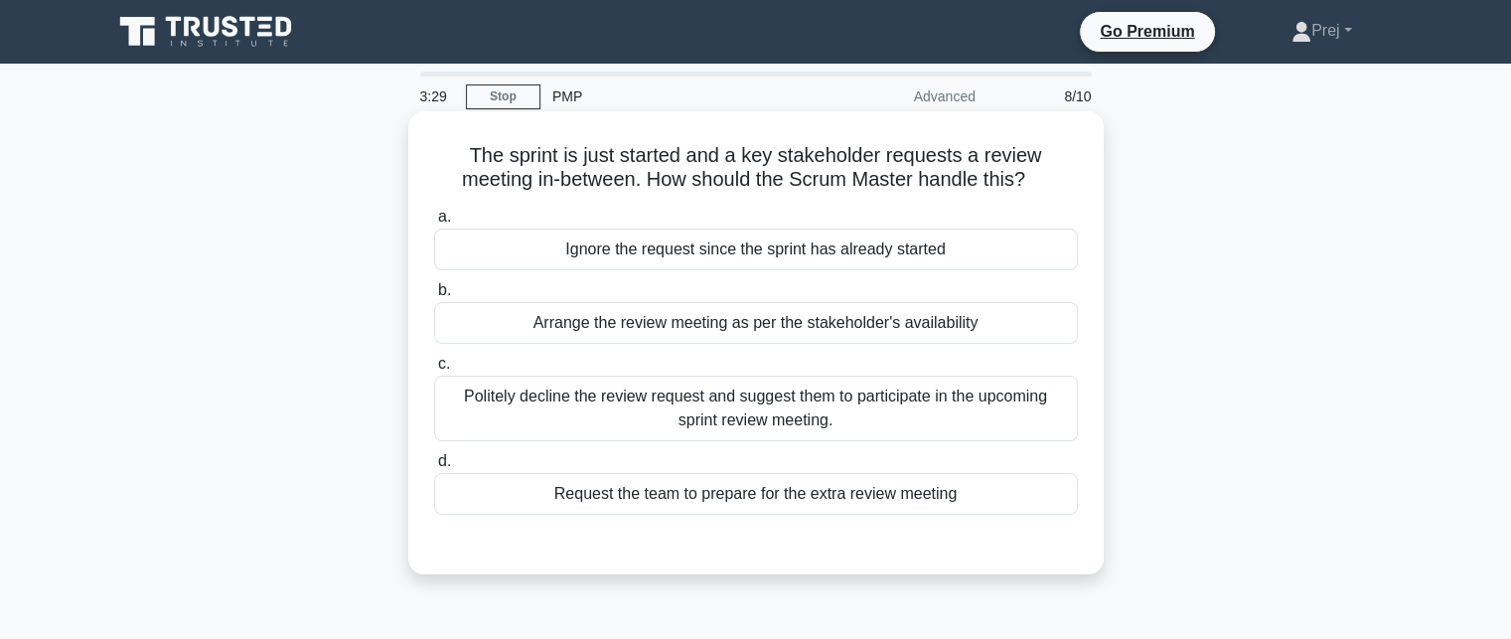
click at [785, 326] on div "Arrange the review meeting as per the stakeholder's availability" at bounding box center [756, 323] width 644 height 42
click at [434, 297] on input "b. Arrange the review meeting as per the stakeholder's availability" at bounding box center [434, 290] width 0 height 13
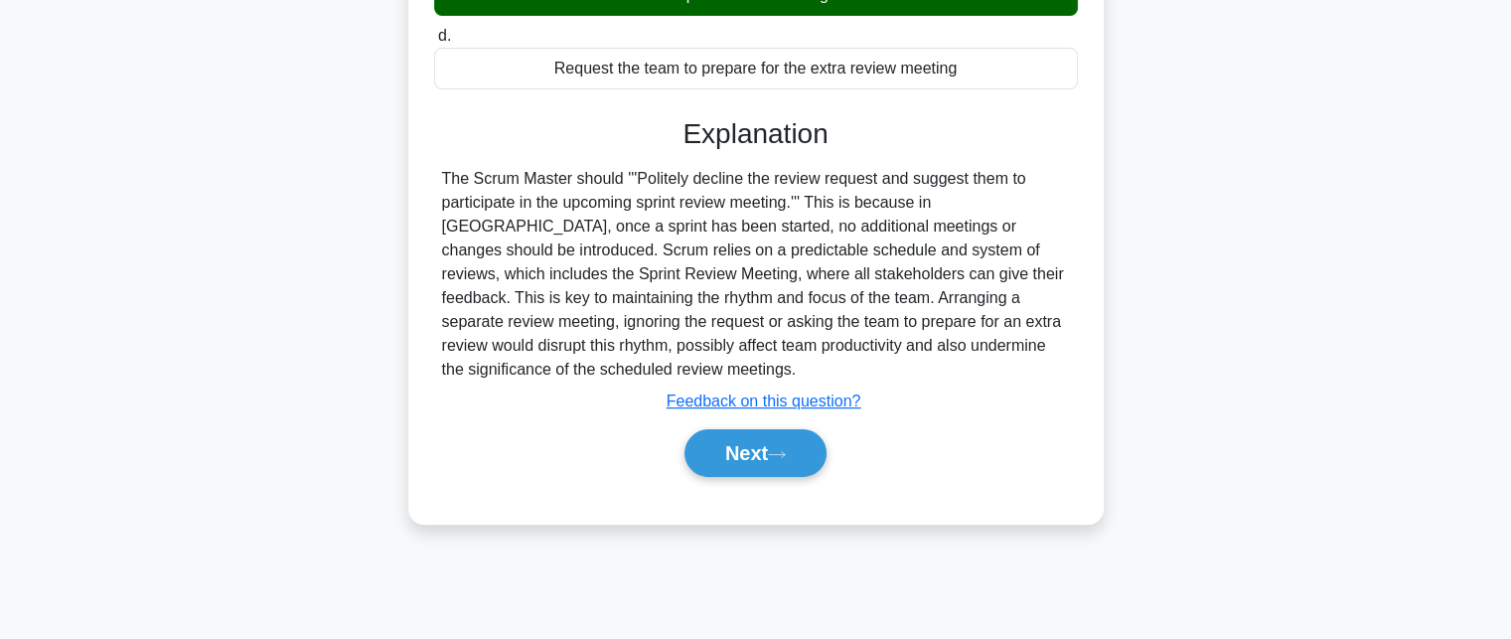
scroll to position [434, 0]
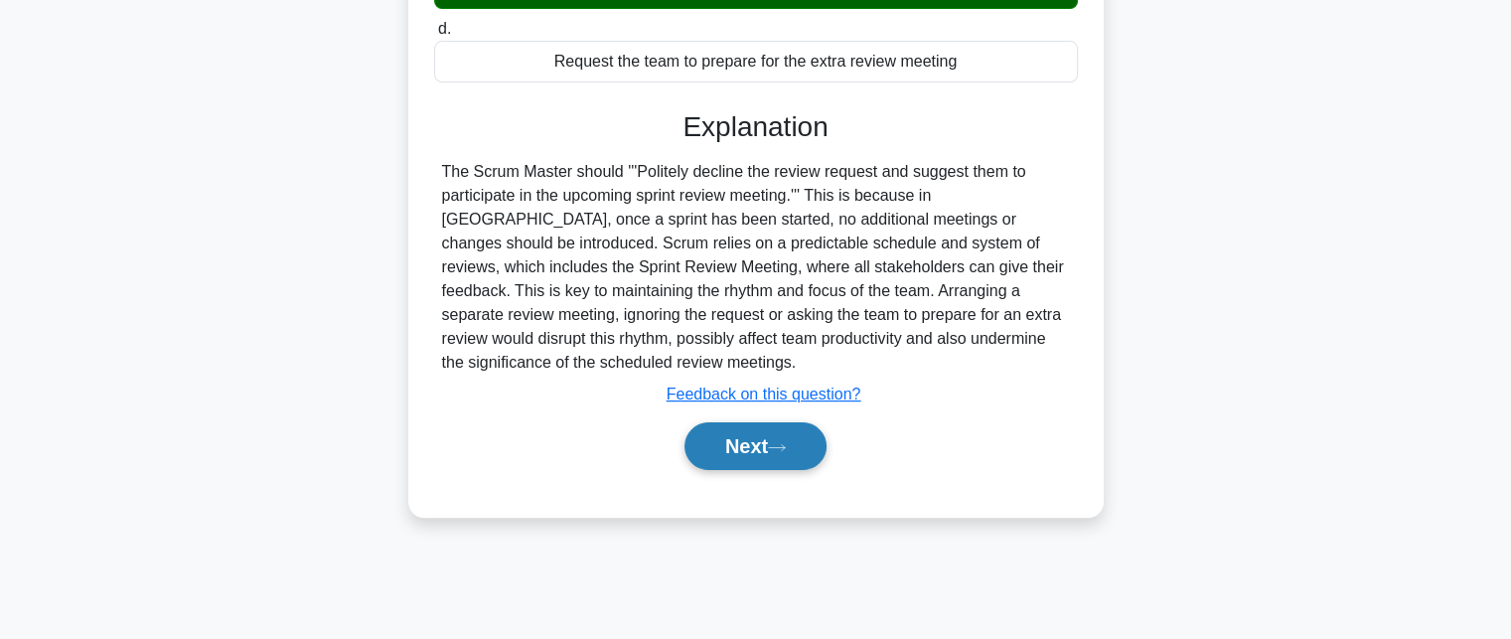
click at [803, 436] on button "Next" at bounding box center [755, 446] width 142 height 48
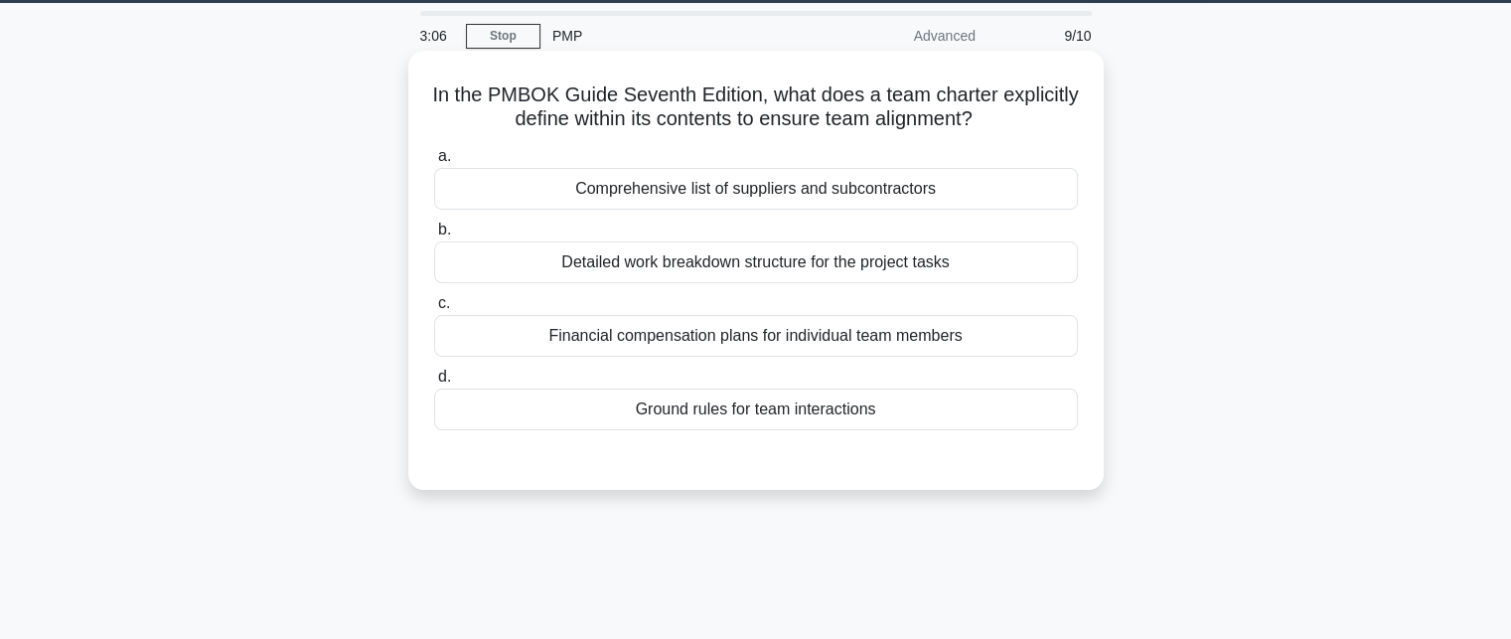
scroll to position [37, 0]
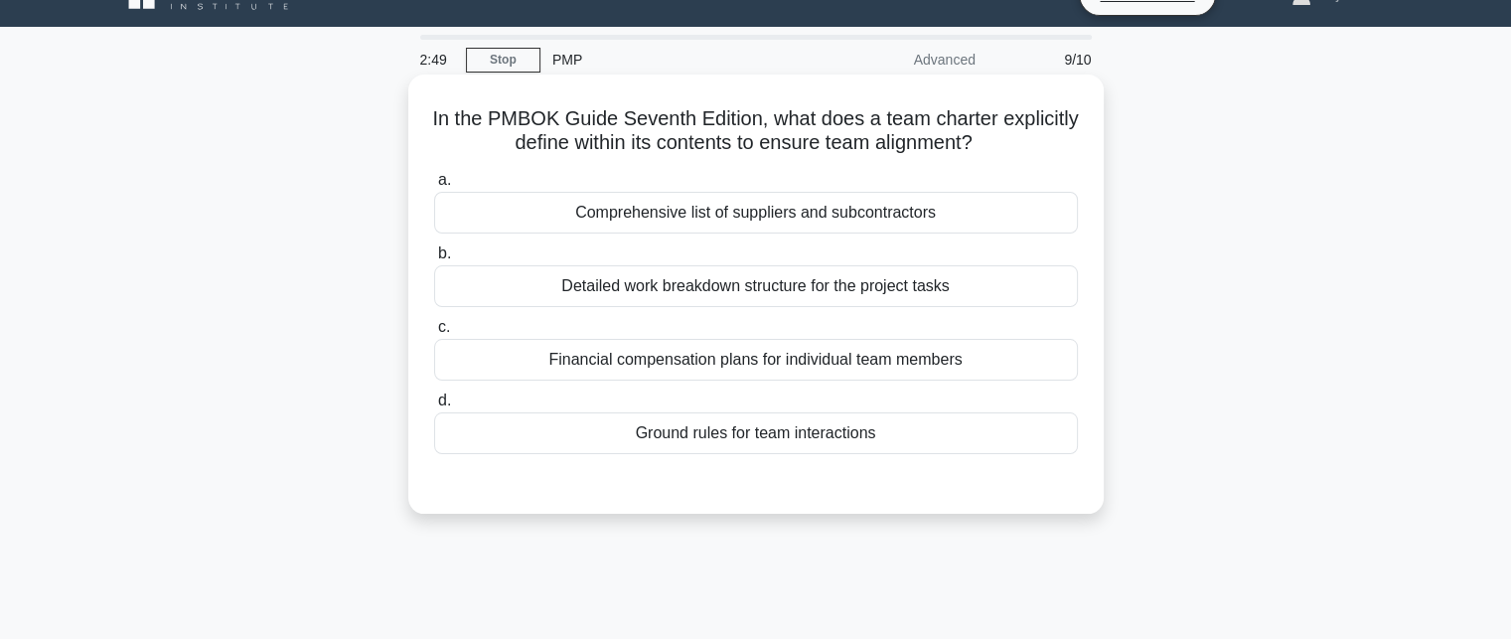
click at [838, 448] on div "Ground rules for team interactions" at bounding box center [756, 433] width 644 height 42
click at [434, 407] on input "d. Ground rules for team interactions" at bounding box center [434, 400] width 0 height 13
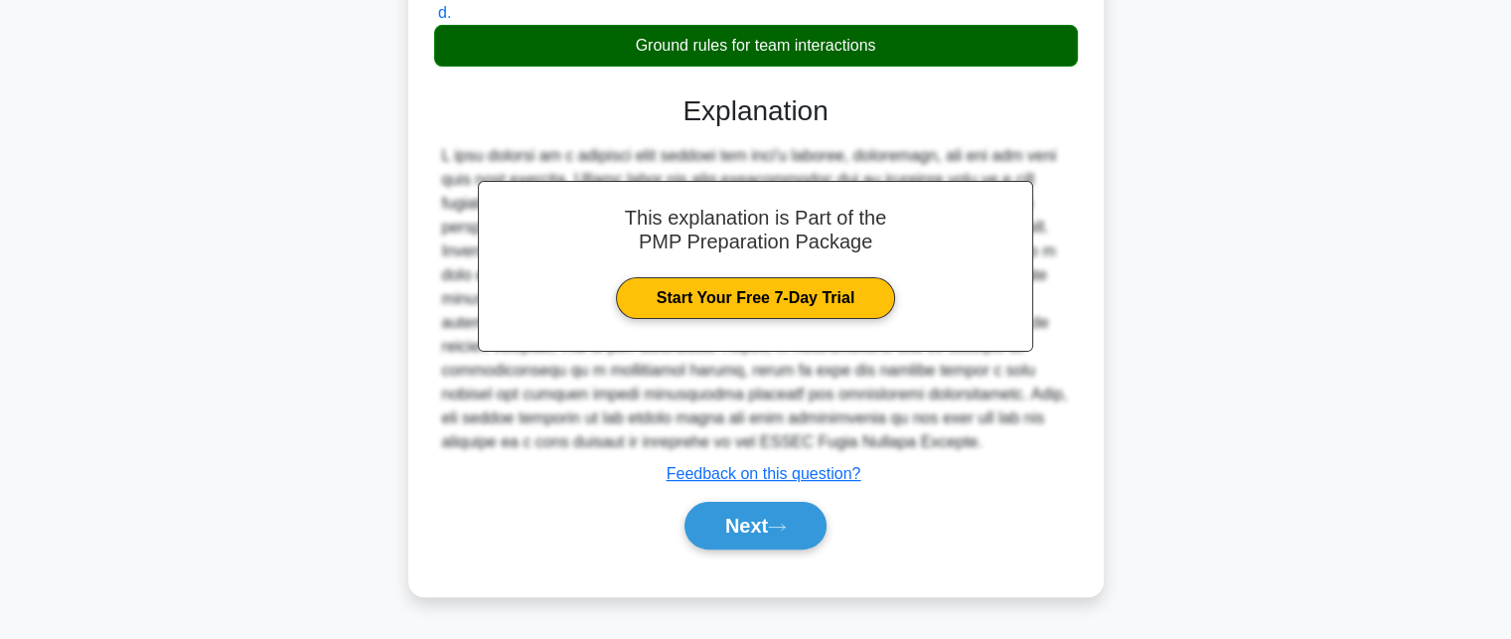
scroll to position [434, 0]
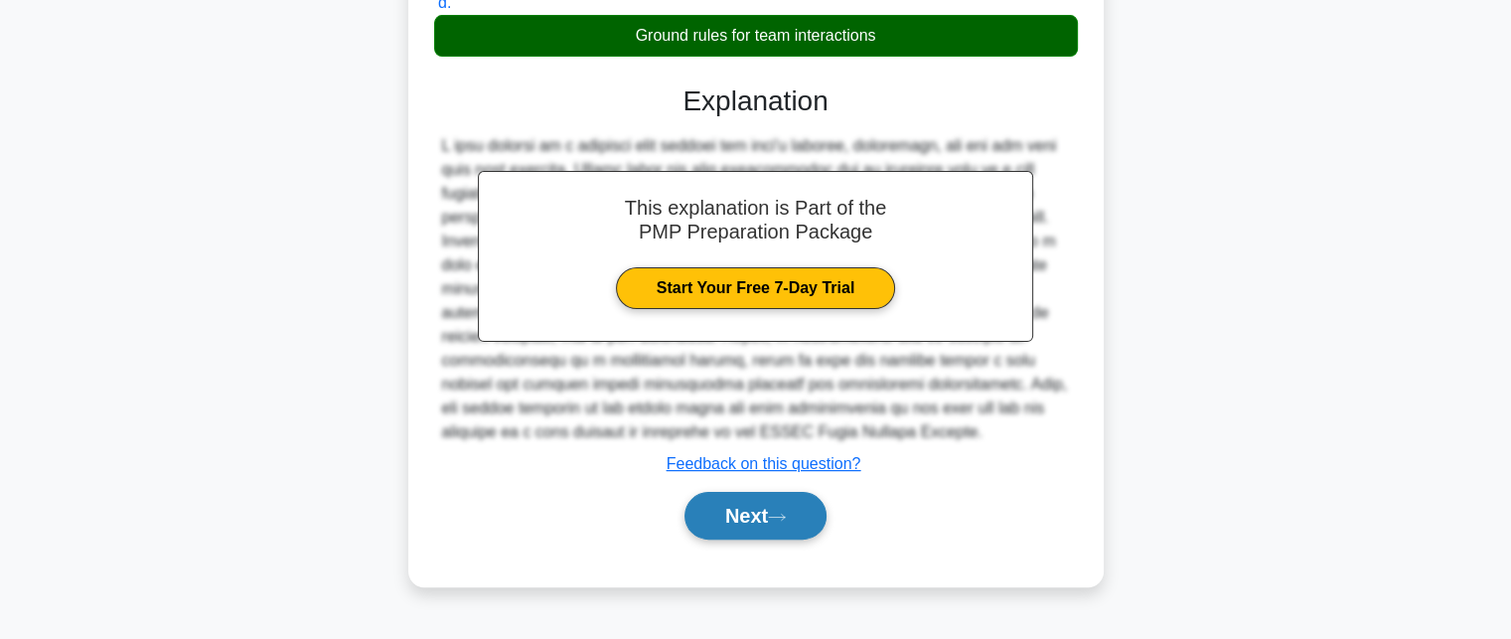
click at [781, 520] on button "Next" at bounding box center [755, 516] width 142 height 48
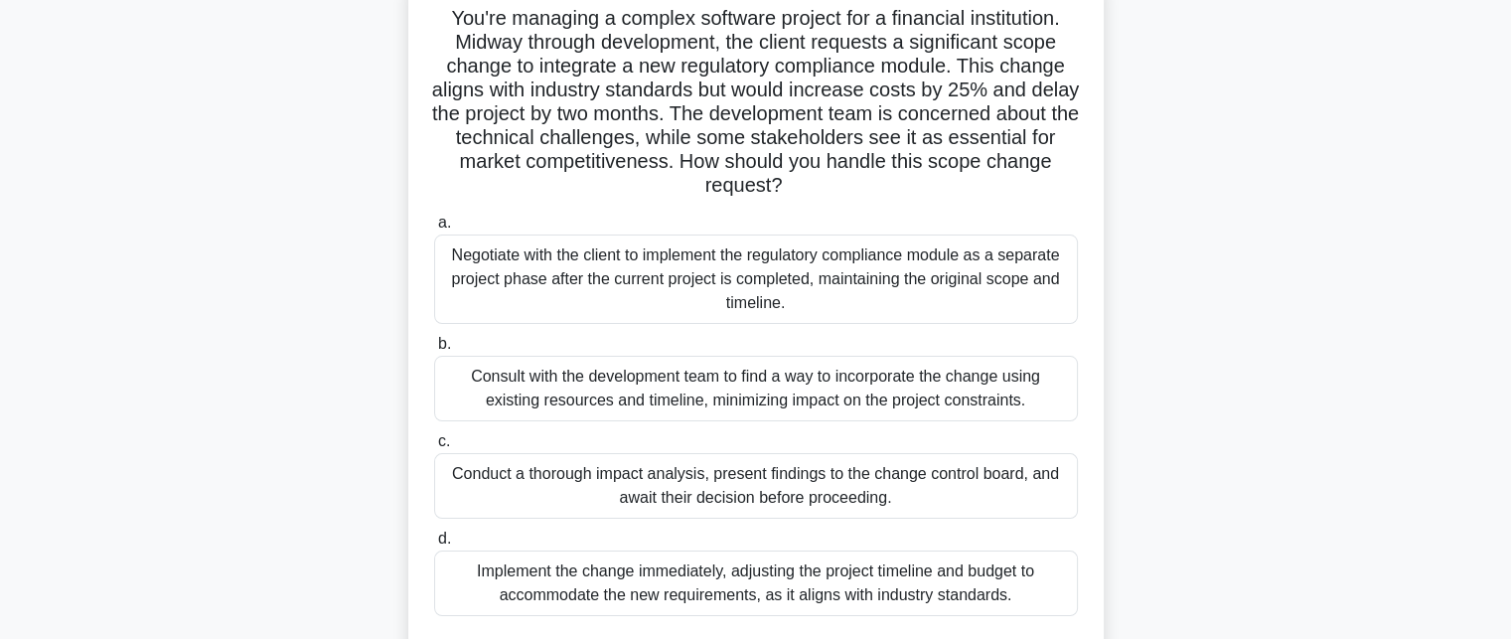
scroll to position [136, 0]
click at [925, 510] on div "Conduct a thorough impact analysis, present findings to the change control boar…" at bounding box center [756, 487] width 644 height 66
click at [434, 449] on input "c. Conduct a thorough impact analysis, present findings to the change control b…" at bounding box center [434, 442] width 0 height 13
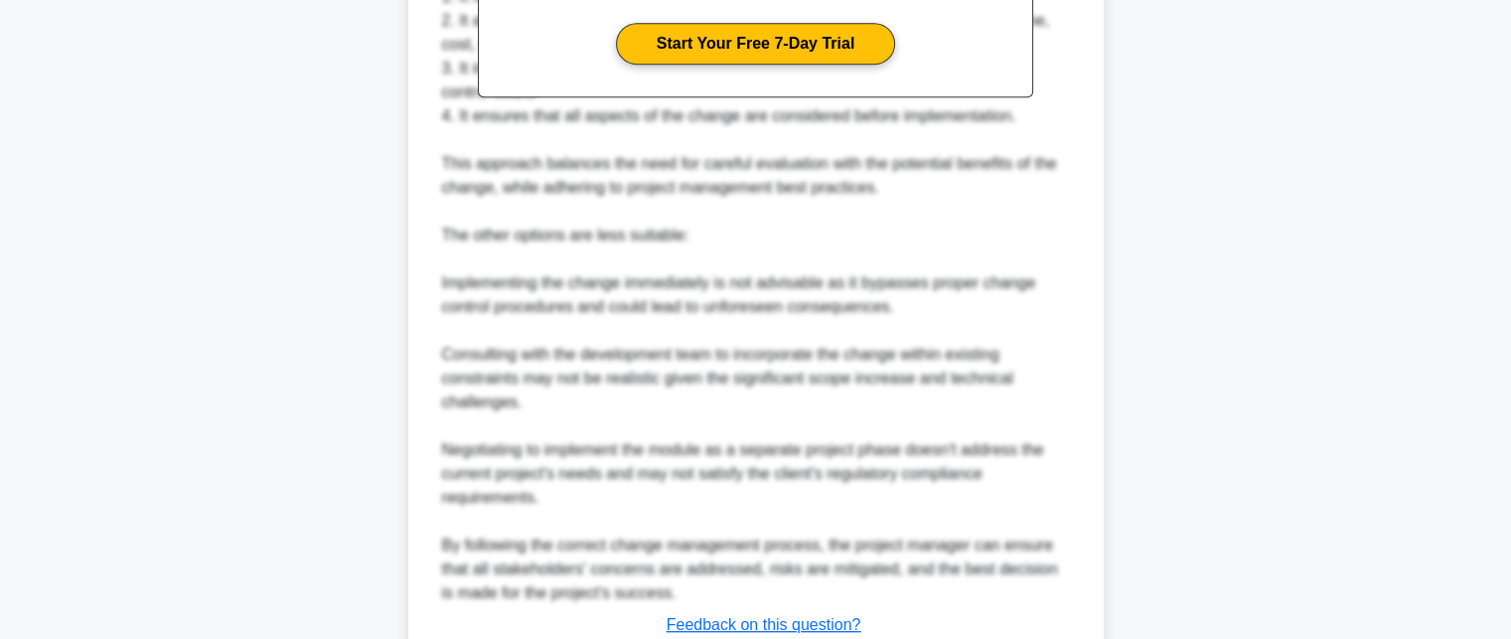
scroll to position [1084, 0]
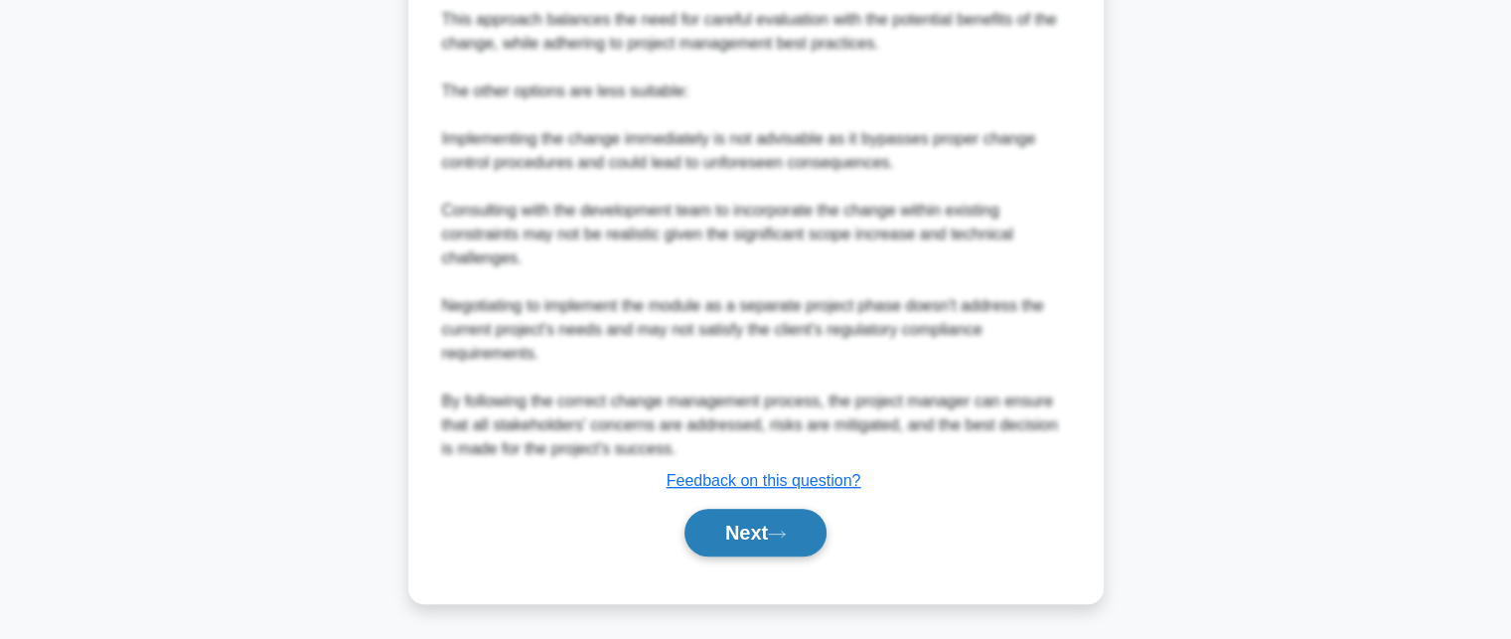
click at [775, 543] on button "Next" at bounding box center [755, 532] width 142 height 48
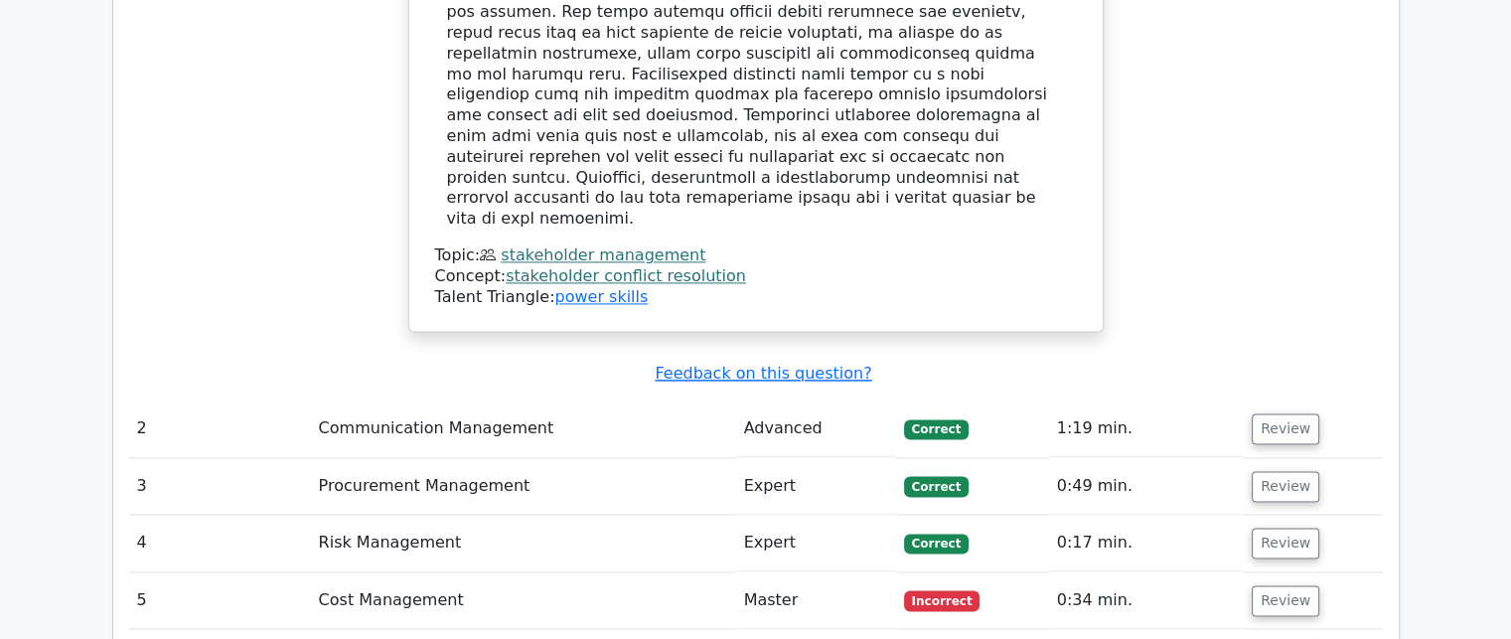
scroll to position [2781, 0]
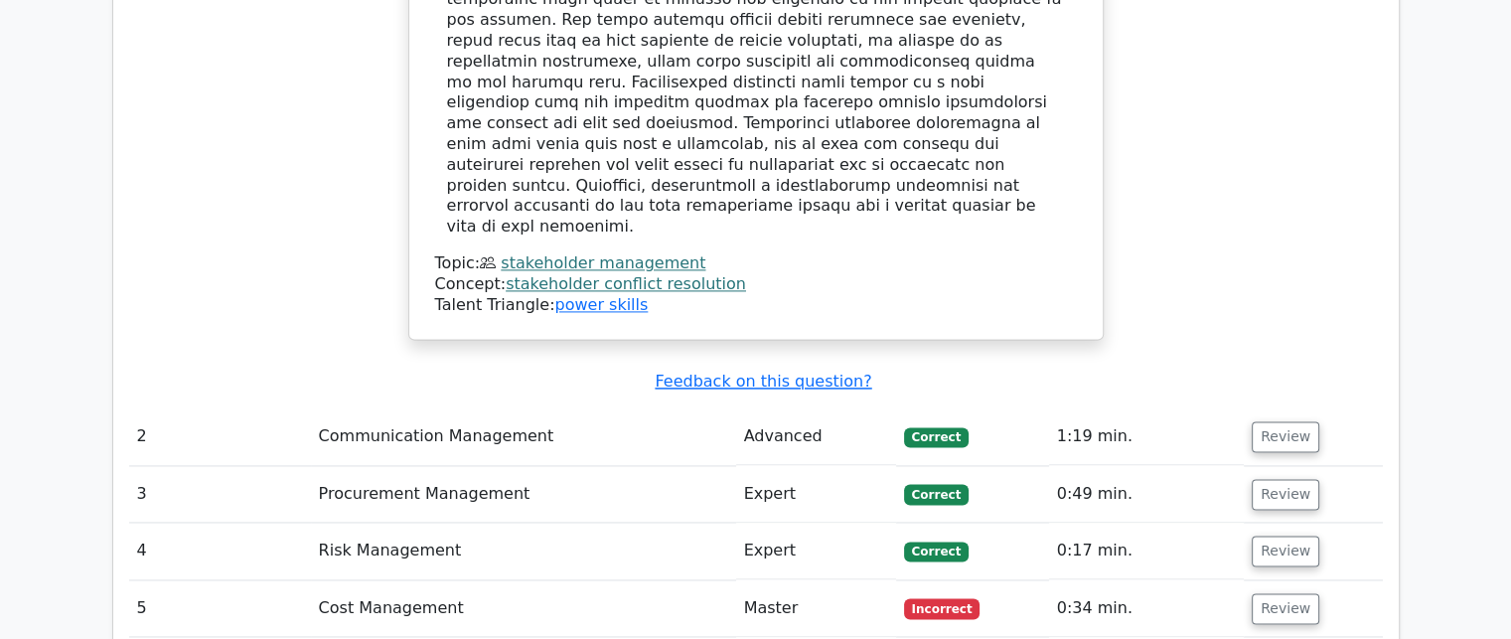
click at [1284, 479] on button "Review" at bounding box center [1285, 494] width 68 height 31
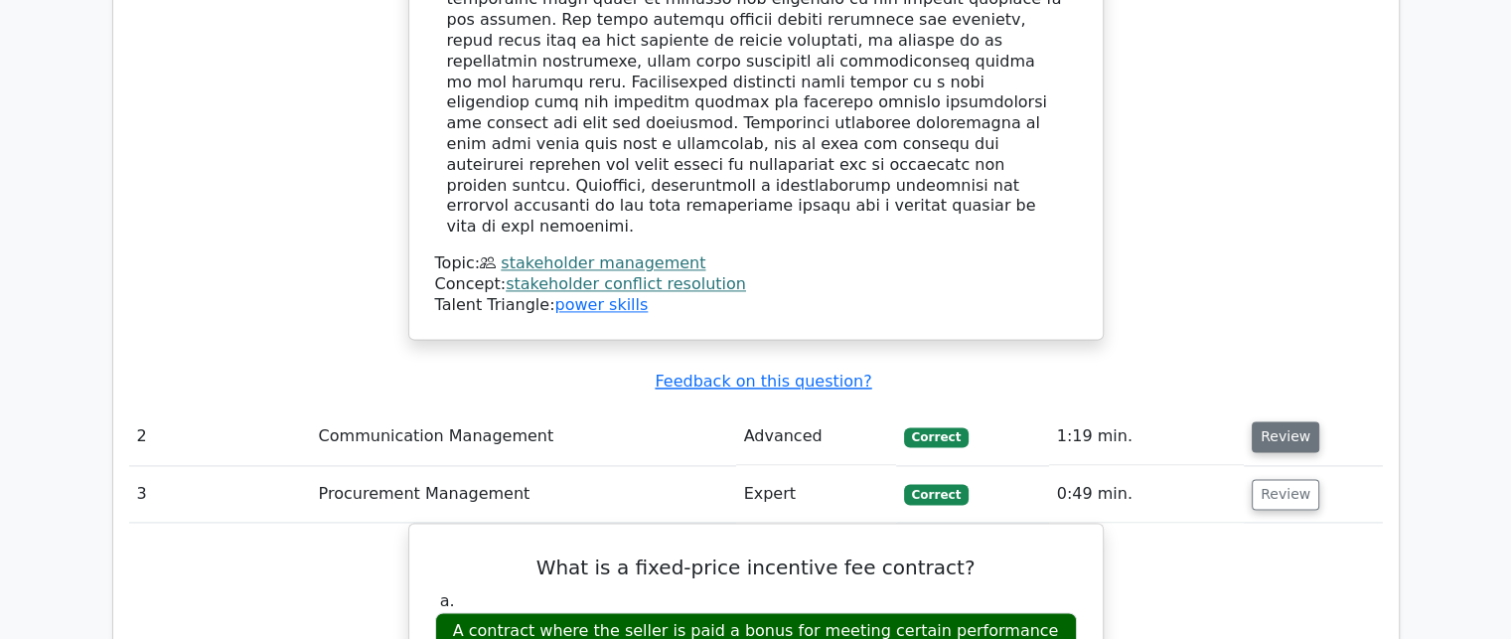
click at [1255, 421] on button "Review" at bounding box center [1285, 436] width 68 height 31
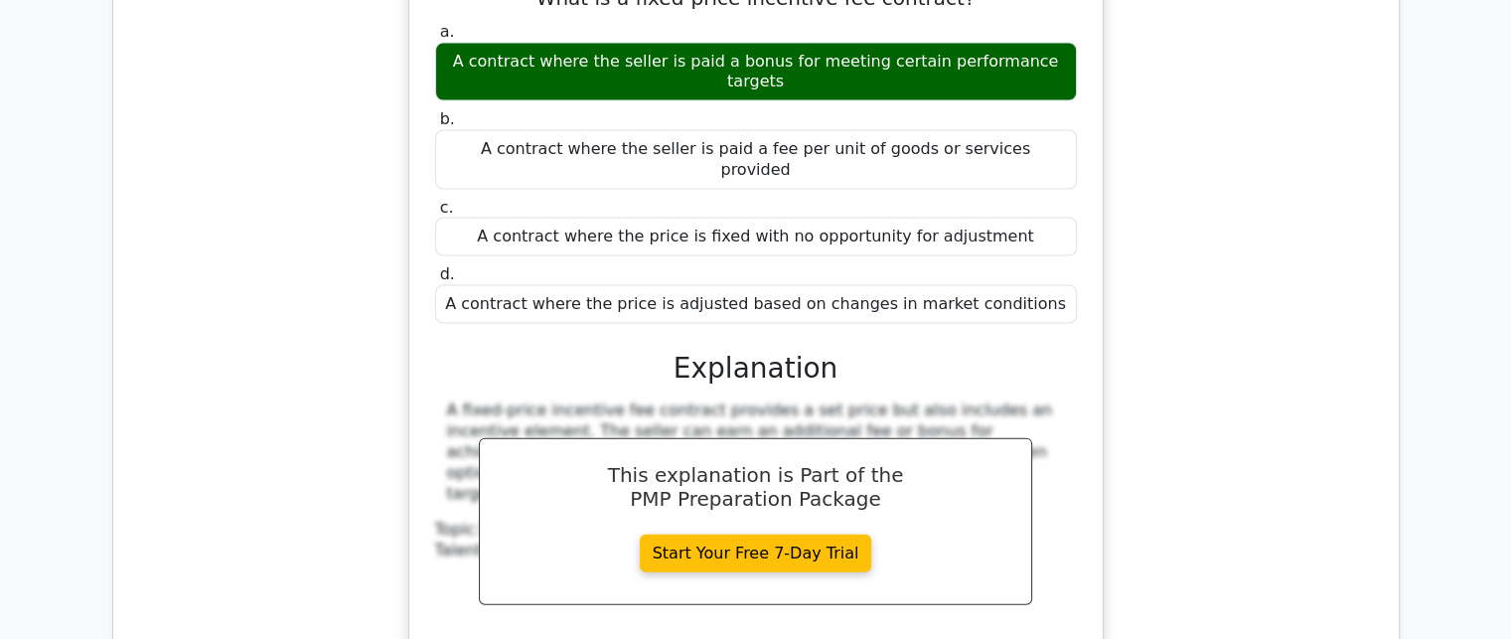
scroll to position [4370, 0]
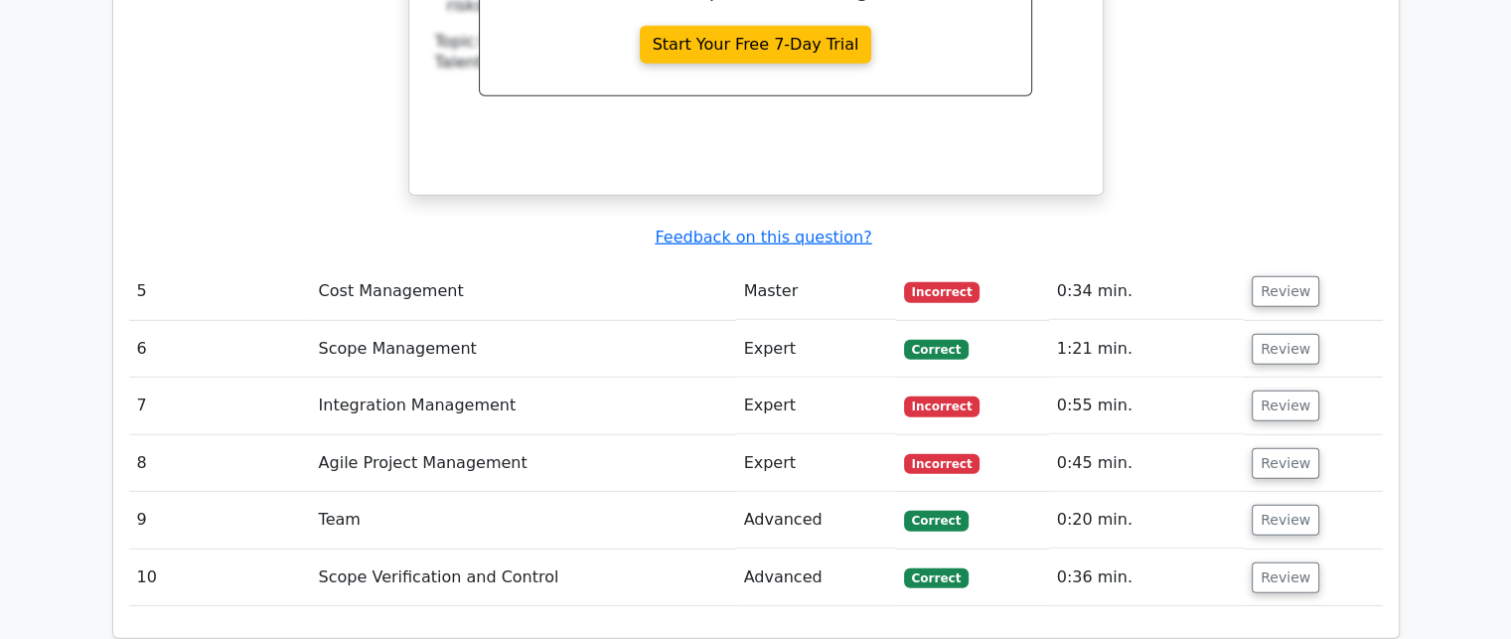
scroll to position [5363, 0]
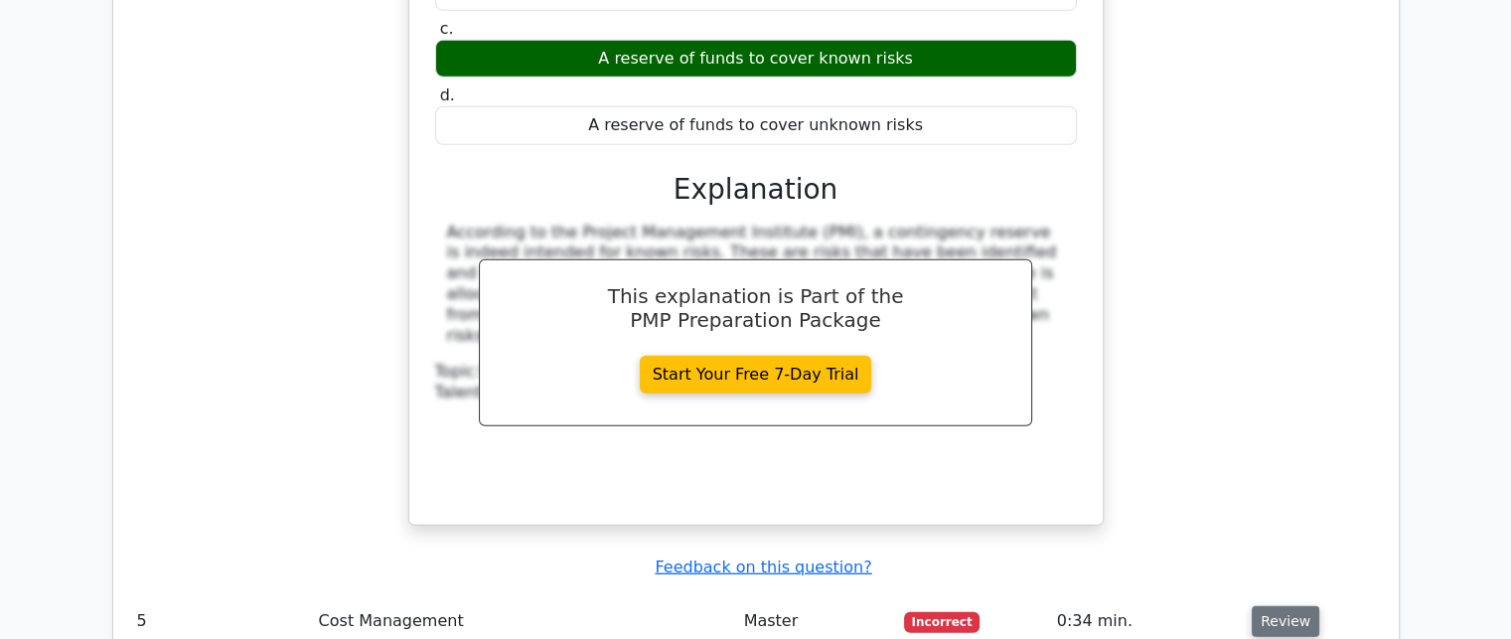
click at [1294, 606] on button "Review" at bounding box center [1285, 621] width 68 height 31
click at [1266, 606] on button "Review" at bounding box center [1285, 621] width 68 height 31
click at [1284, 606] on button "Review" at bounding box center [1285, 621] width 68 height 31
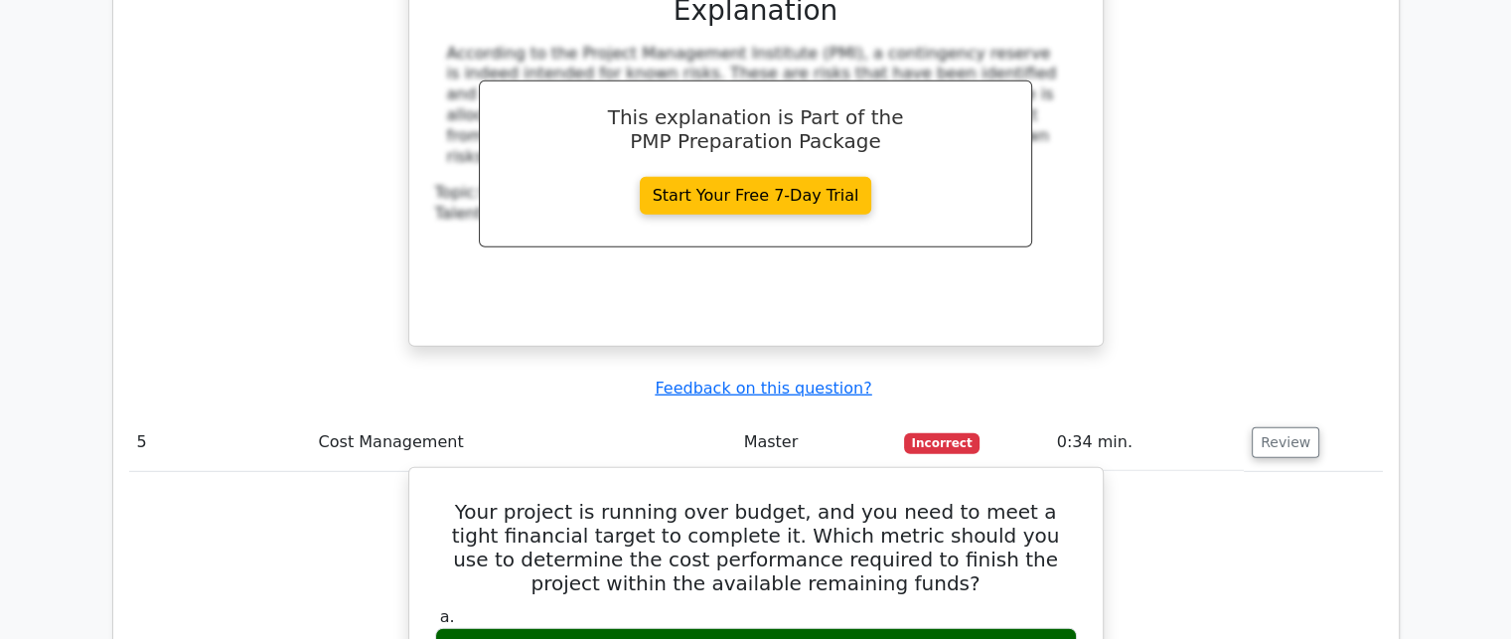
scroll to position [5859, 0]
